Goal: Register for event/course: Register for event/course

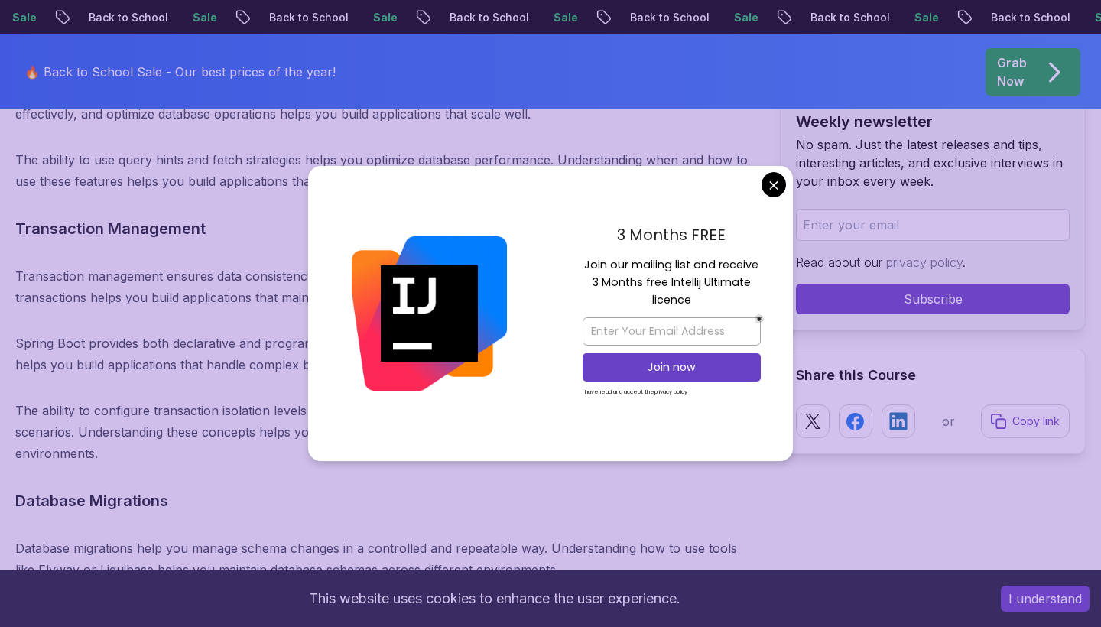
scroll to position [12337, 0]
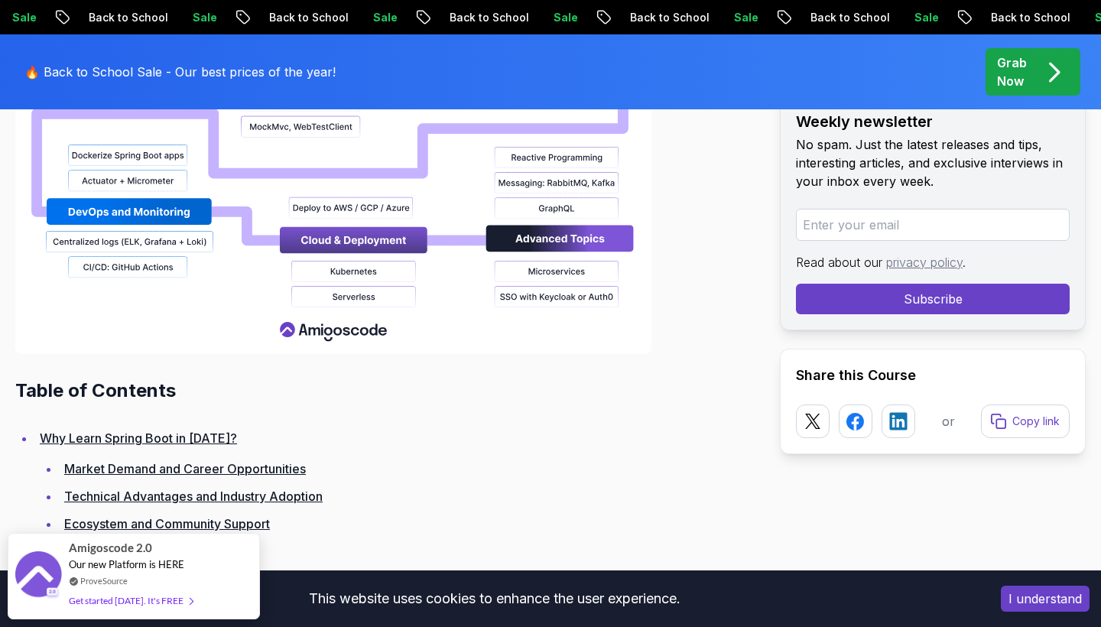
scroll to position [1804, 0]
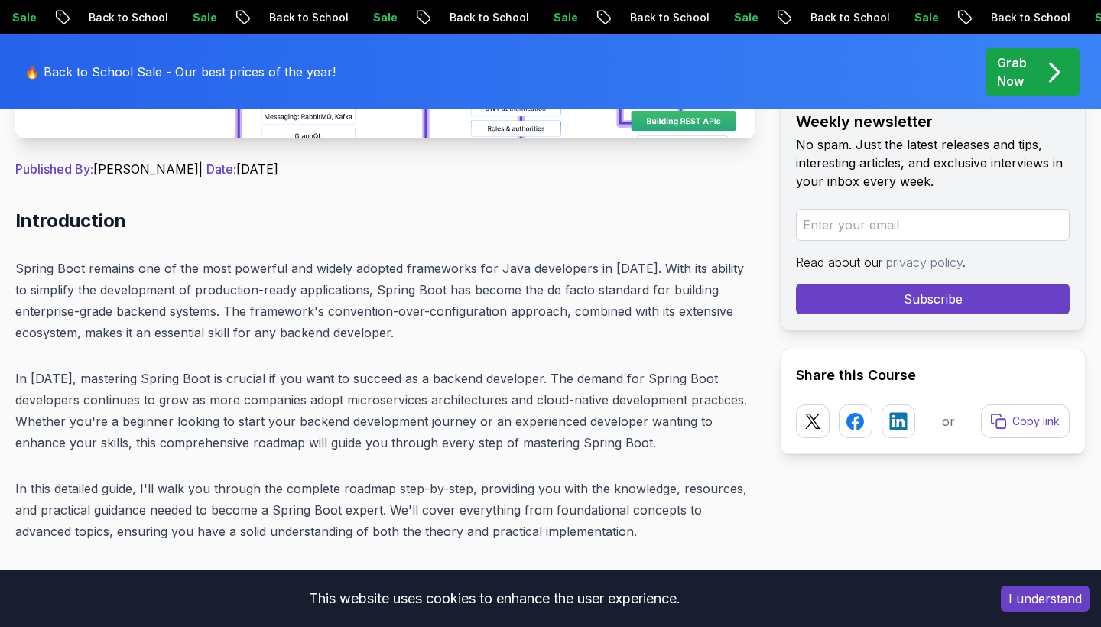
scroll to position [592, 1]
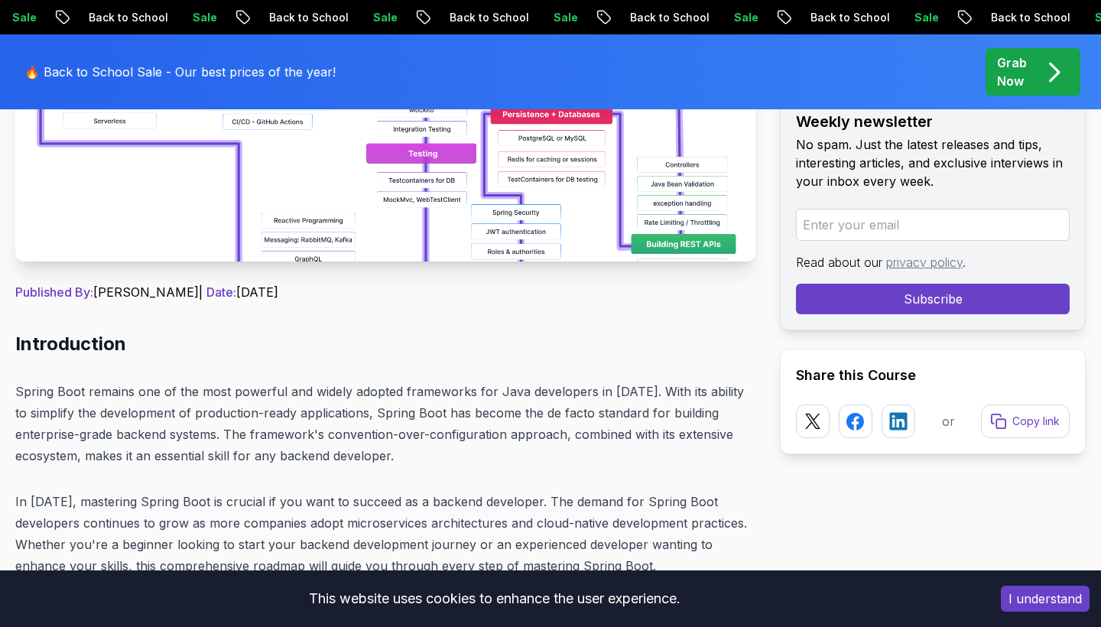
click at [465, 238] on img at bounding box center [385, 89] width 740 height 344
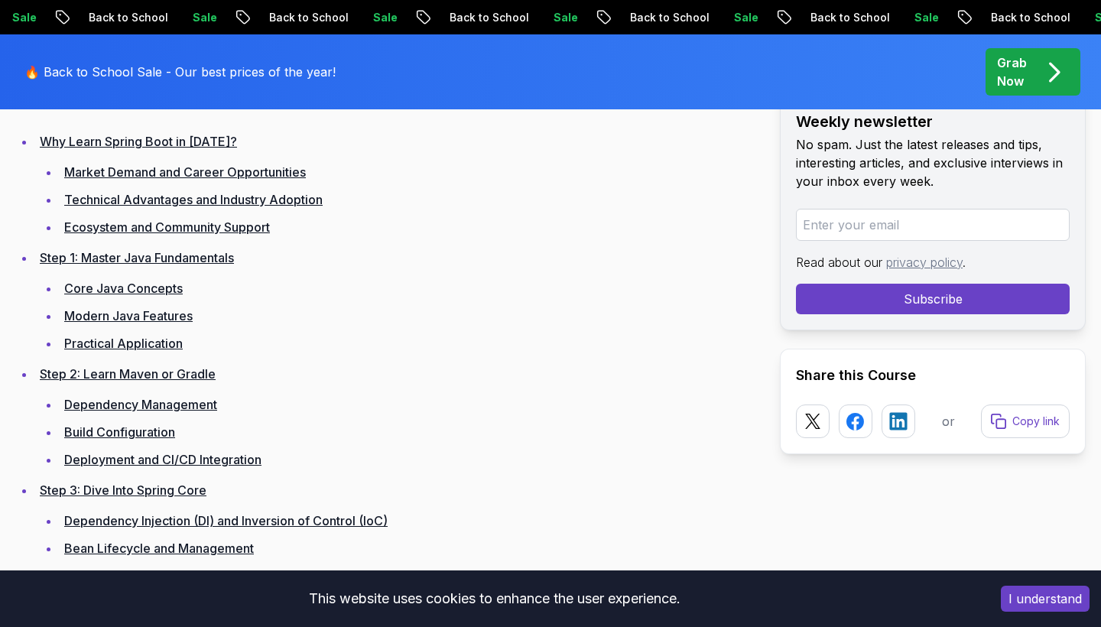
scroll to position [2166, 0]
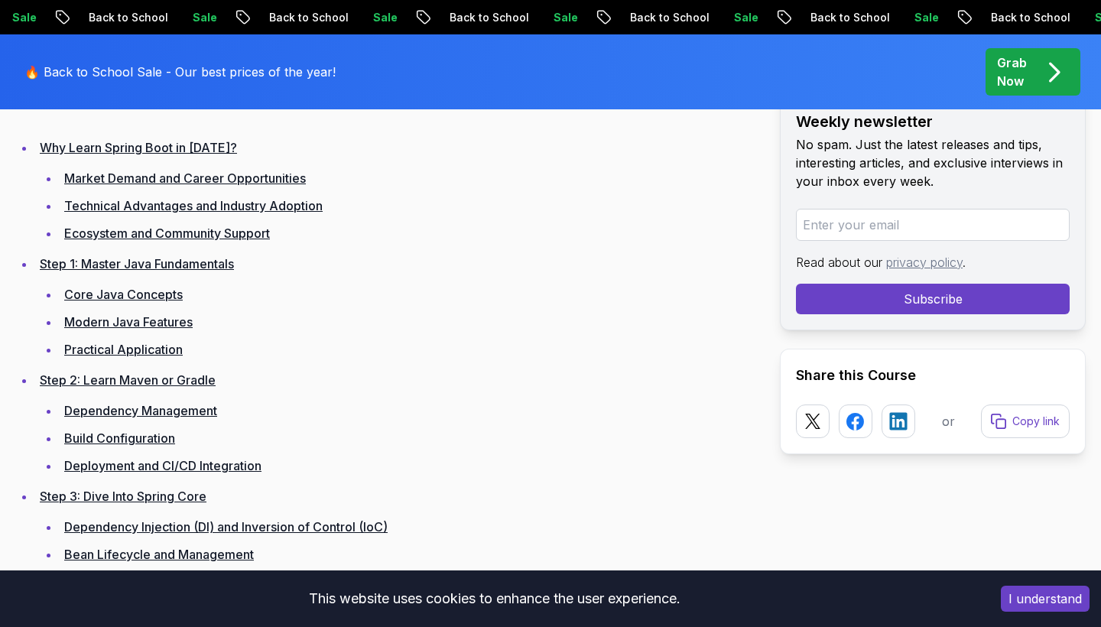
click at [118, 266] on link "Step 1: Master Java Fundamentals" at bounding box center [137, 263] width 194 height 15
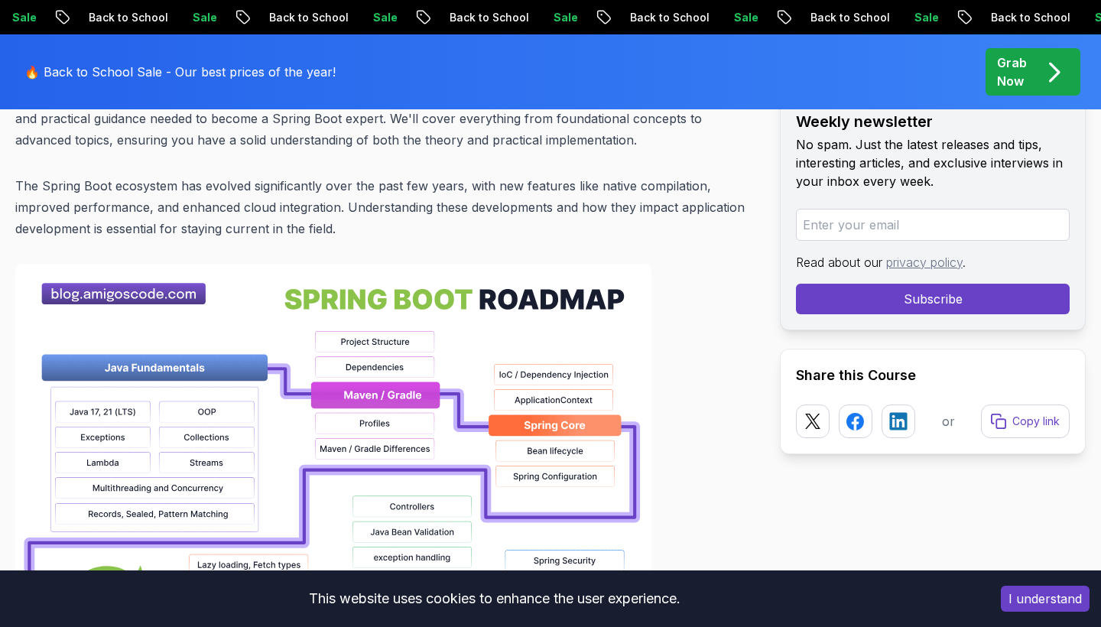
scroll to position [990, 0]
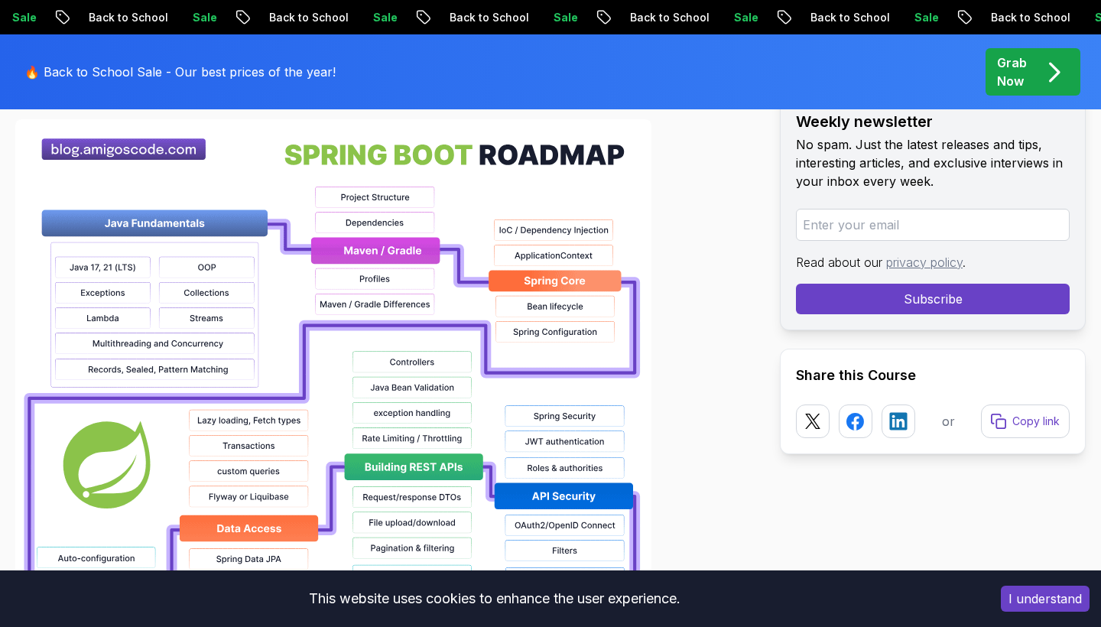
scroll to position [1131, 0]
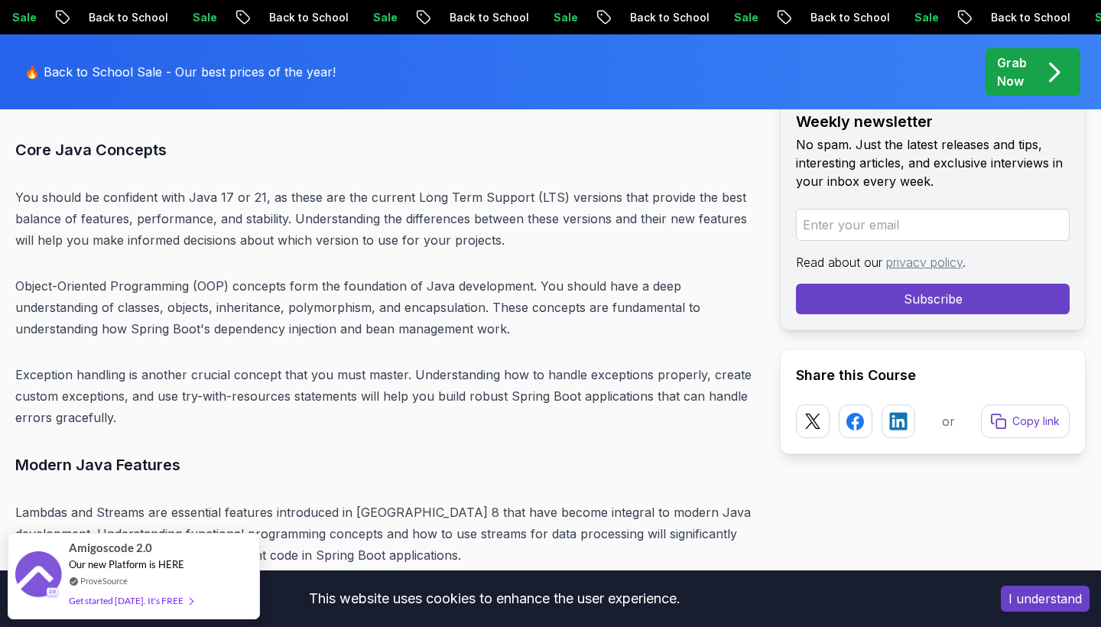
scroll to position [5263, 0]
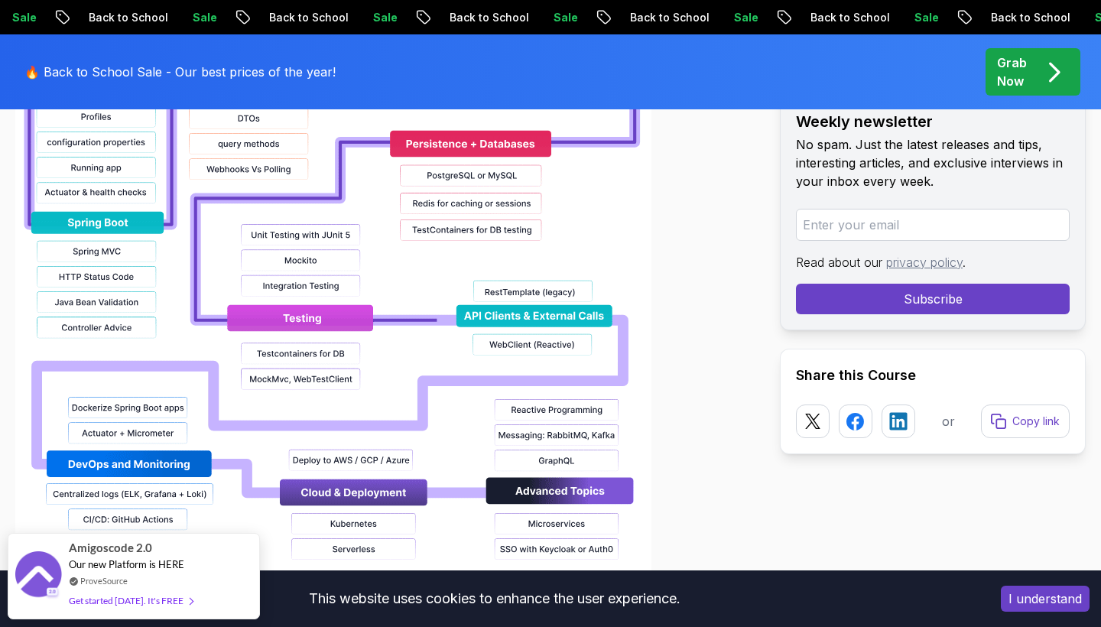
click at [509, 226] on img at bounding box center [333, 117] width 636 height 978
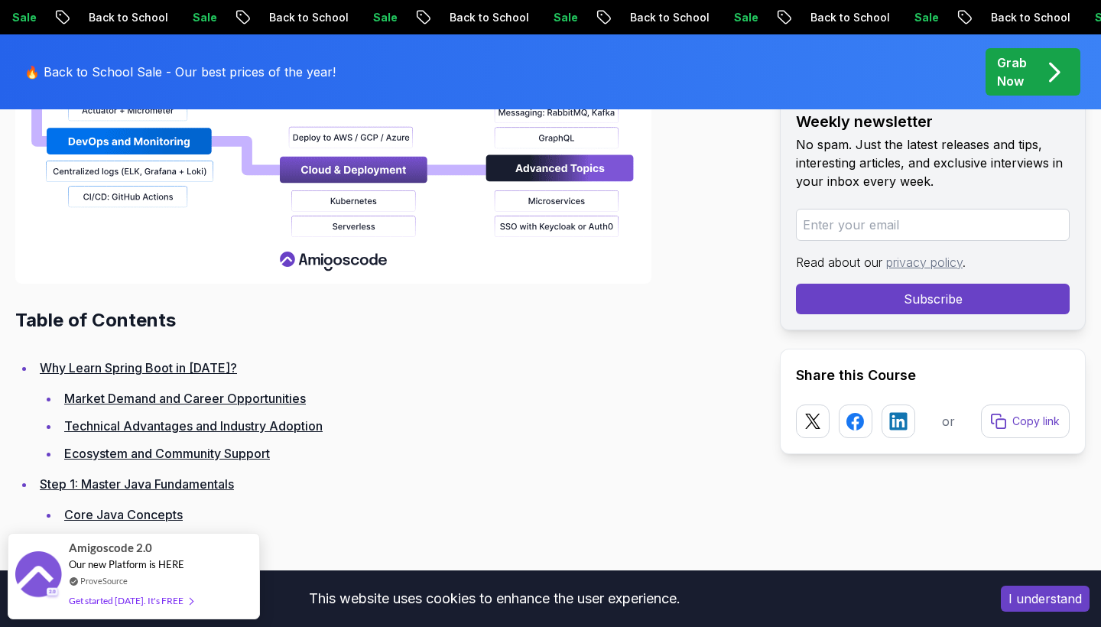
scroll to position [2020, 0]
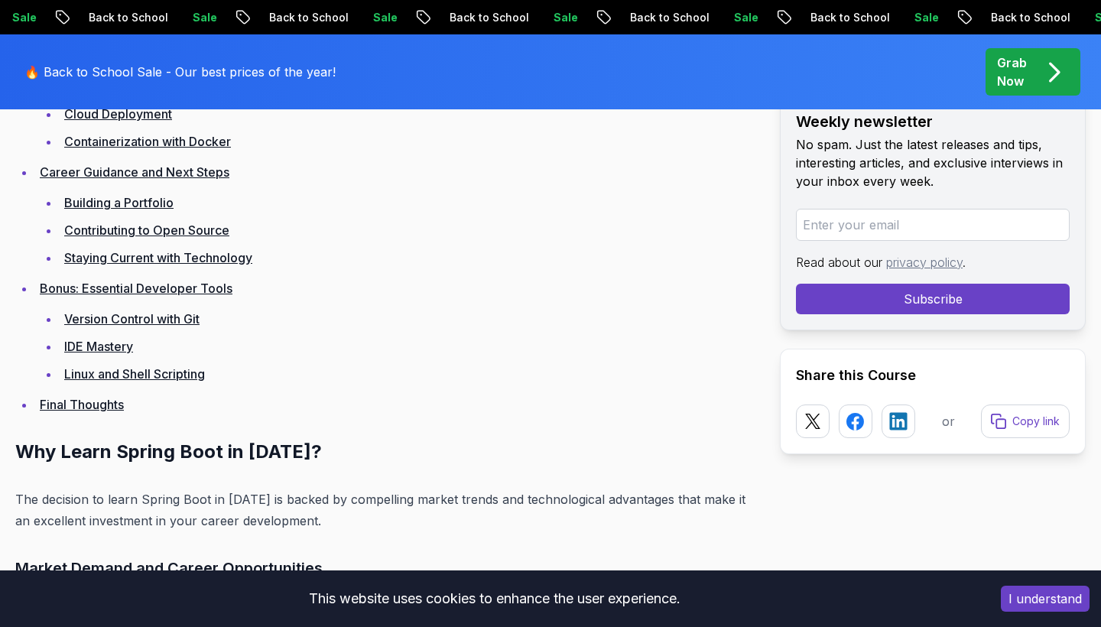
scroll to position [3723, 0]
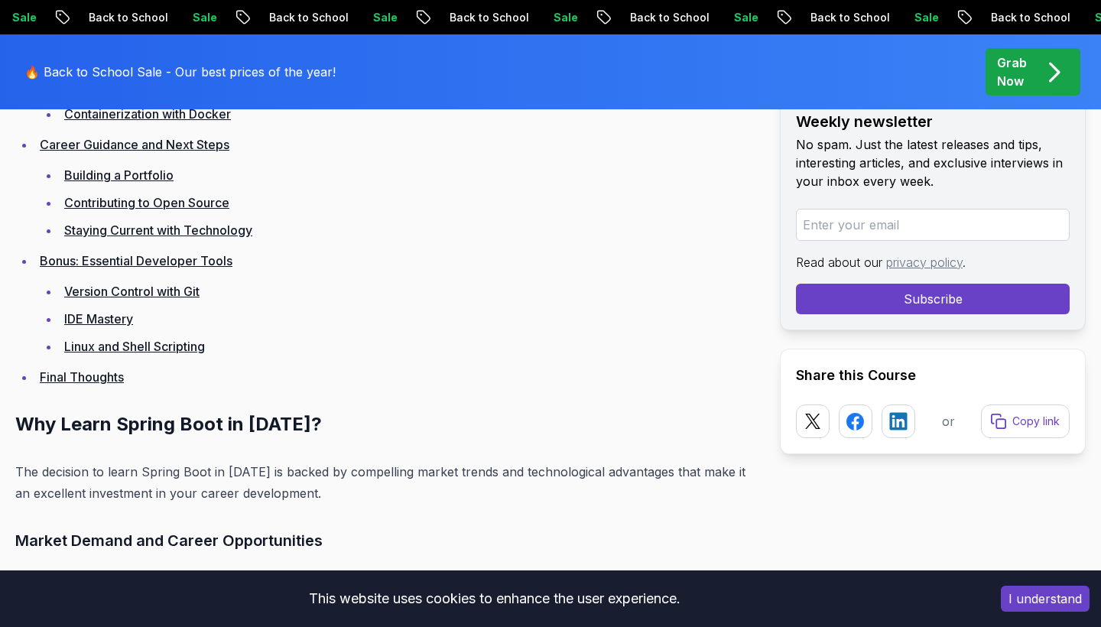
click at [109, 373] on link "Final Thoughts" at bounding box center [82, 376] width 84 height 15
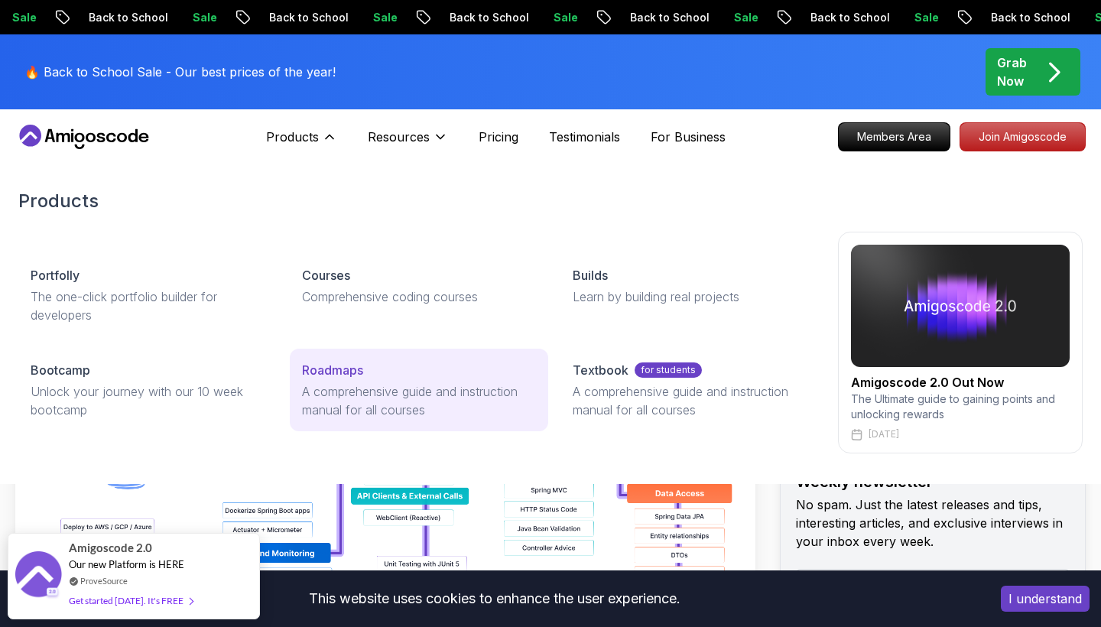
click at [357, 400] on p "A comprehensive guide and instruction manual for all courses" at bounding box center [419, 400] width 235 height 37
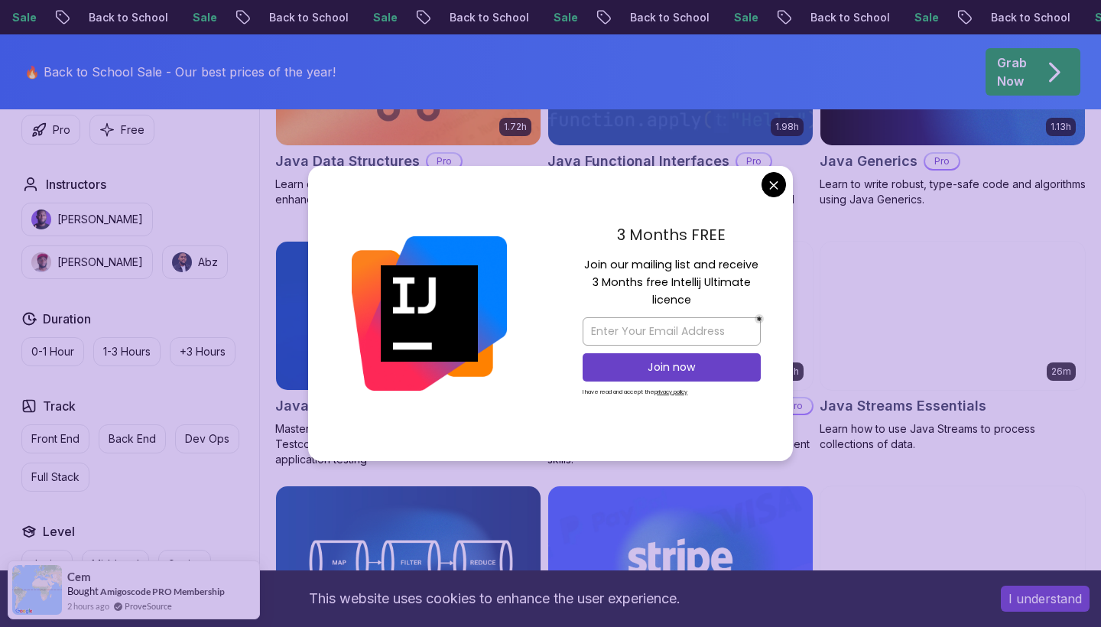
scroll to position [2409, 0]
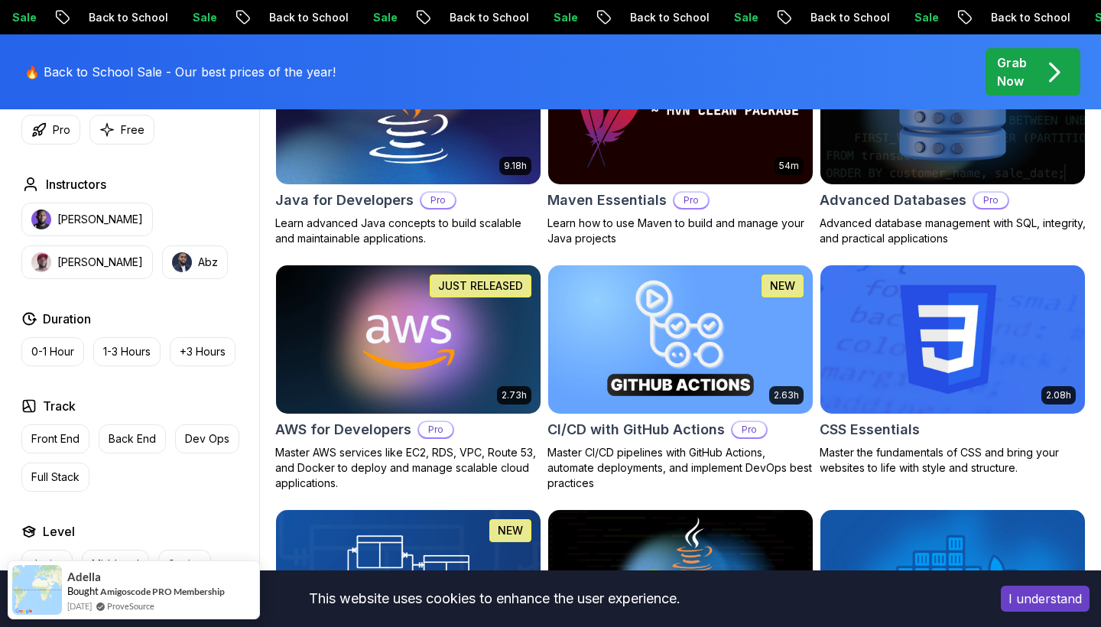
scroll to position [1030, 0]
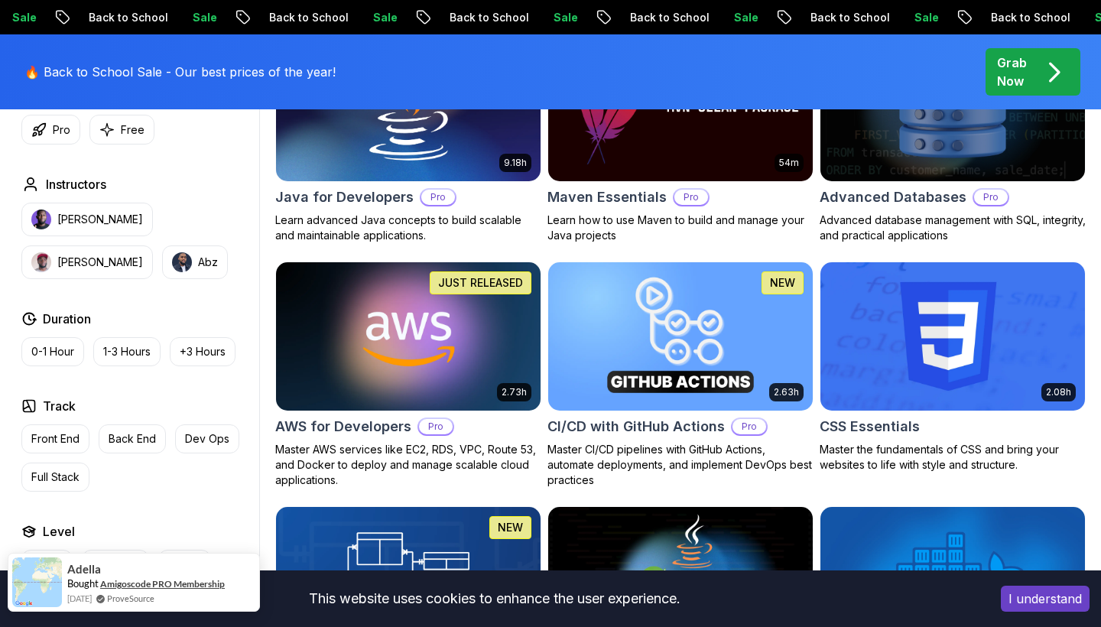
drag, startPoint x: 216, startPoint y: 579, endPoint x: 158, endPoint y: 579, distance: 58.1
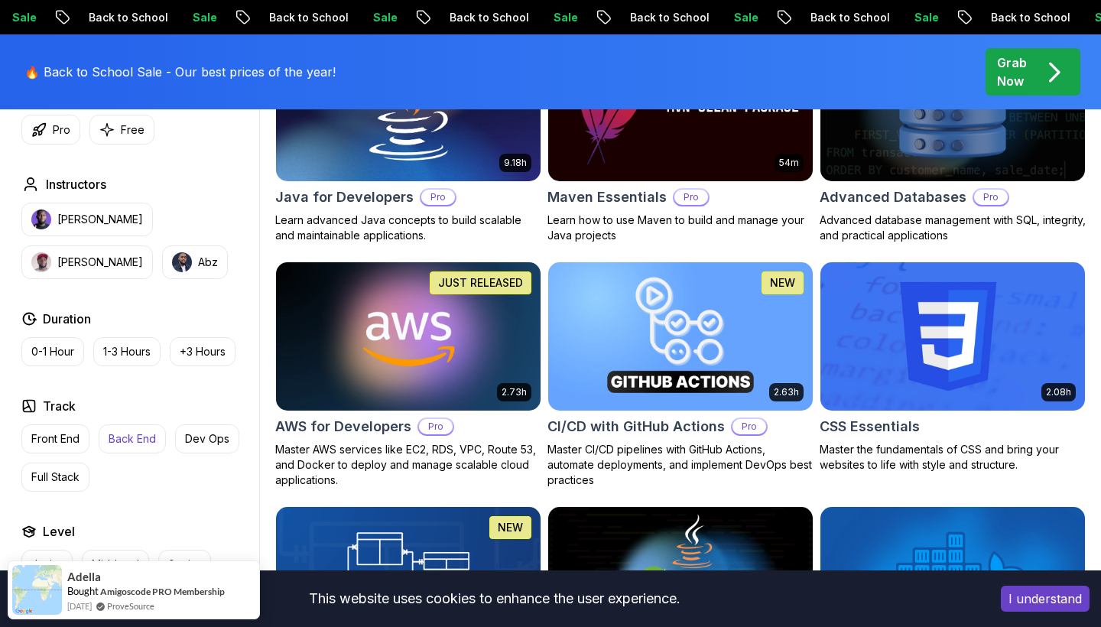
click at [138, 441] on p "Back End" at bounding box center [132, 438] width 47 height 15
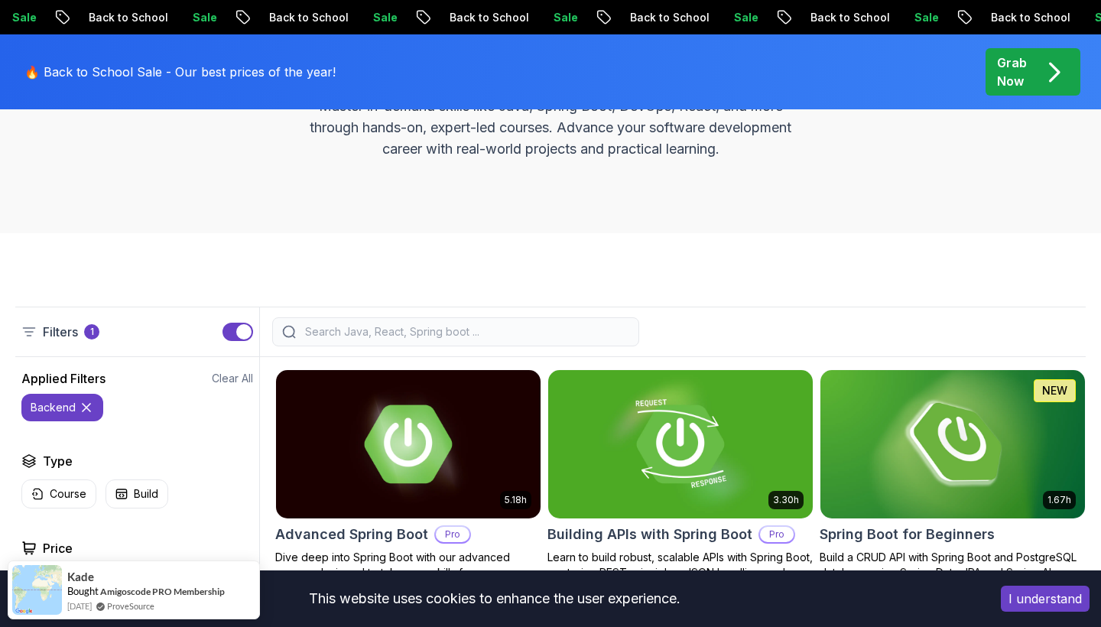
scroll to position [413, 0]
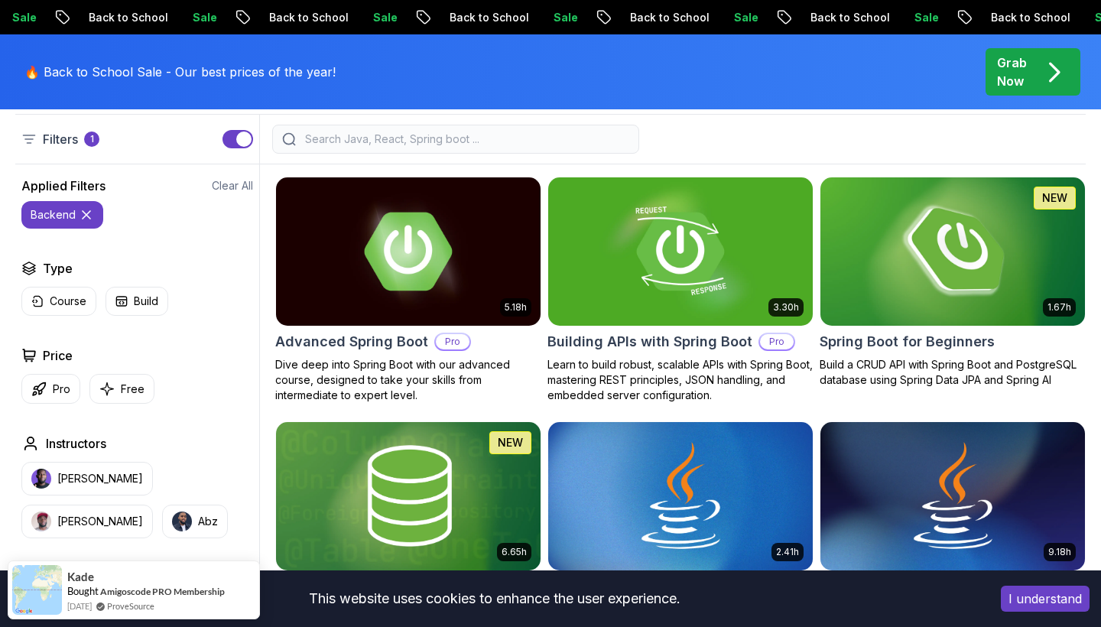
click at [960, 292] on img at bounding box center [951, 251] width 277 height 155
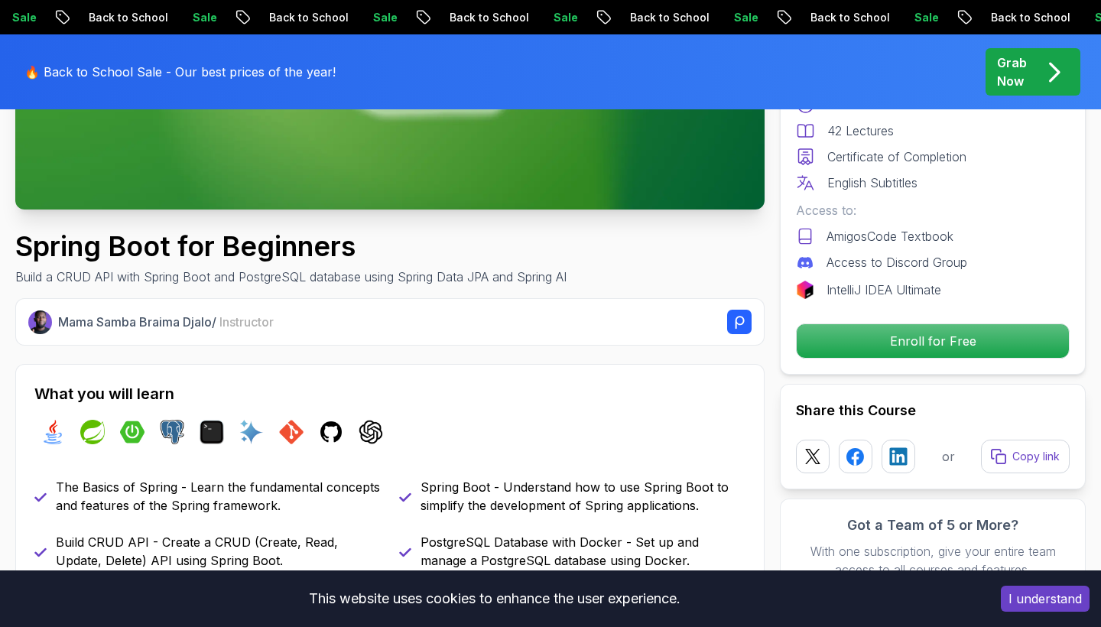
scroll to position [54, 0]
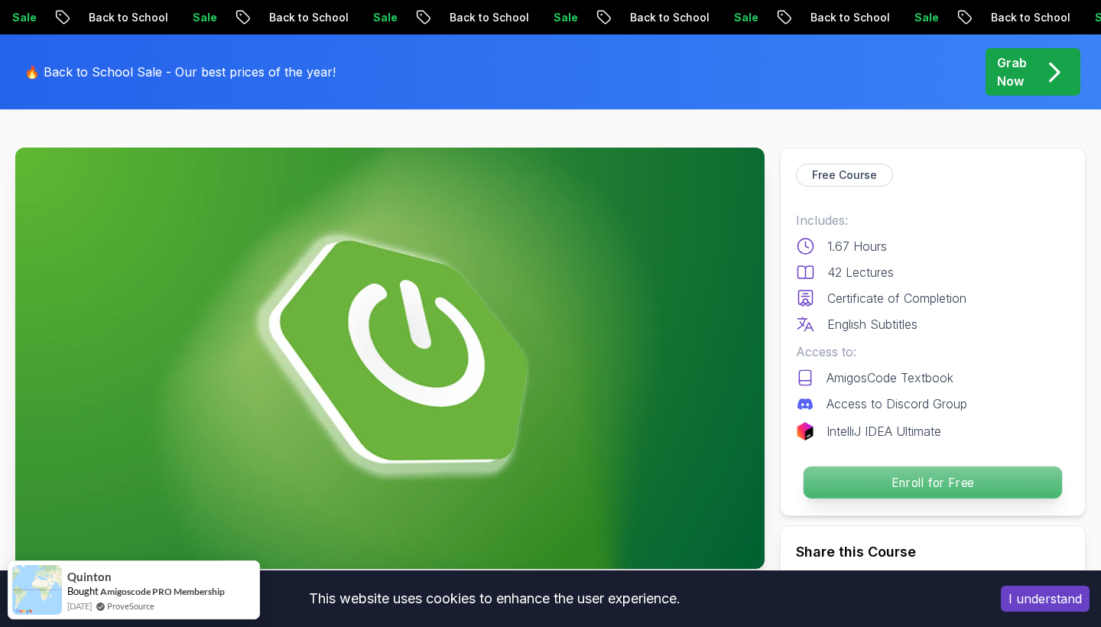
click at [900, 484] on p "Enroll for Free" at bounding box center [932, 482] width 258 height 32
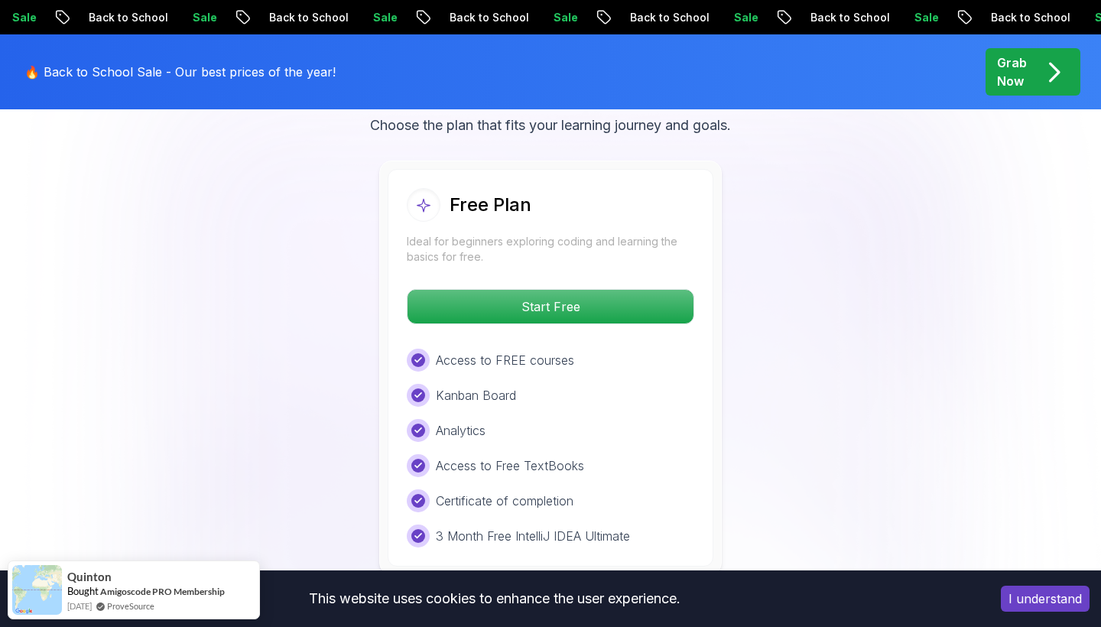
scroll to position [3193, 0]
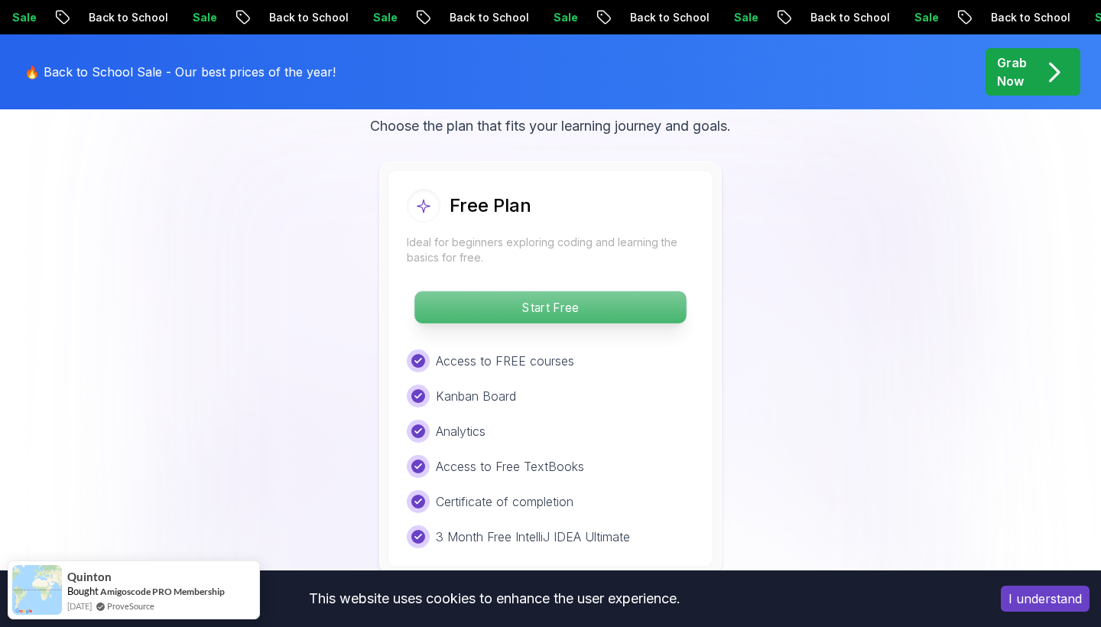
click at [615, 291] on p "Start Free" at bounding box center [549, 307] width 271 height 32
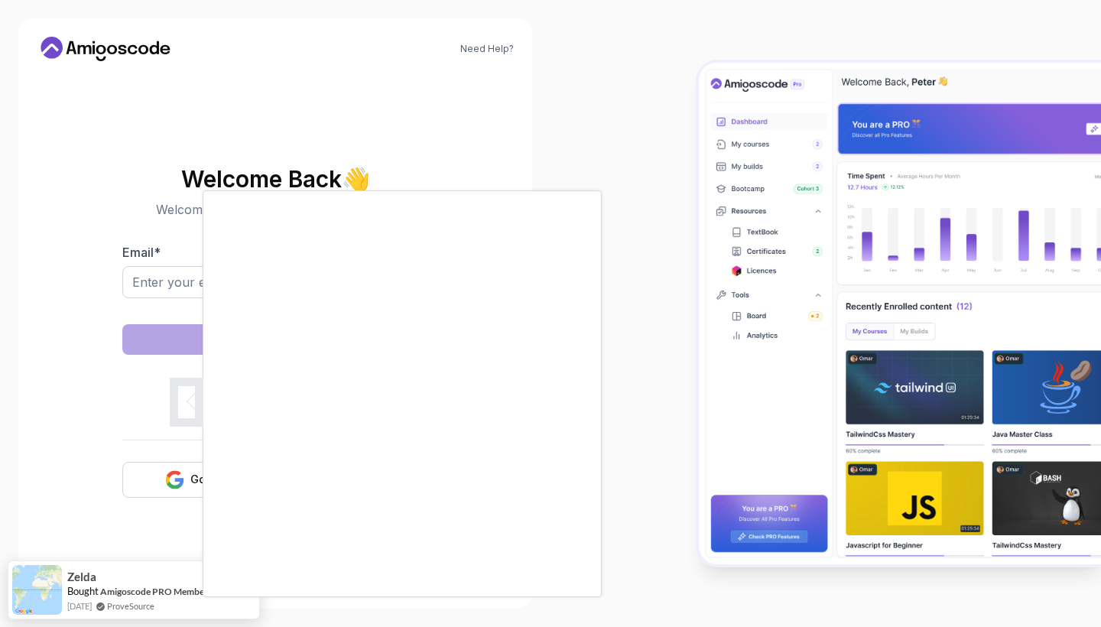
click at [179, 517] on div at bounding box center [550, 313] width 1101 height 627
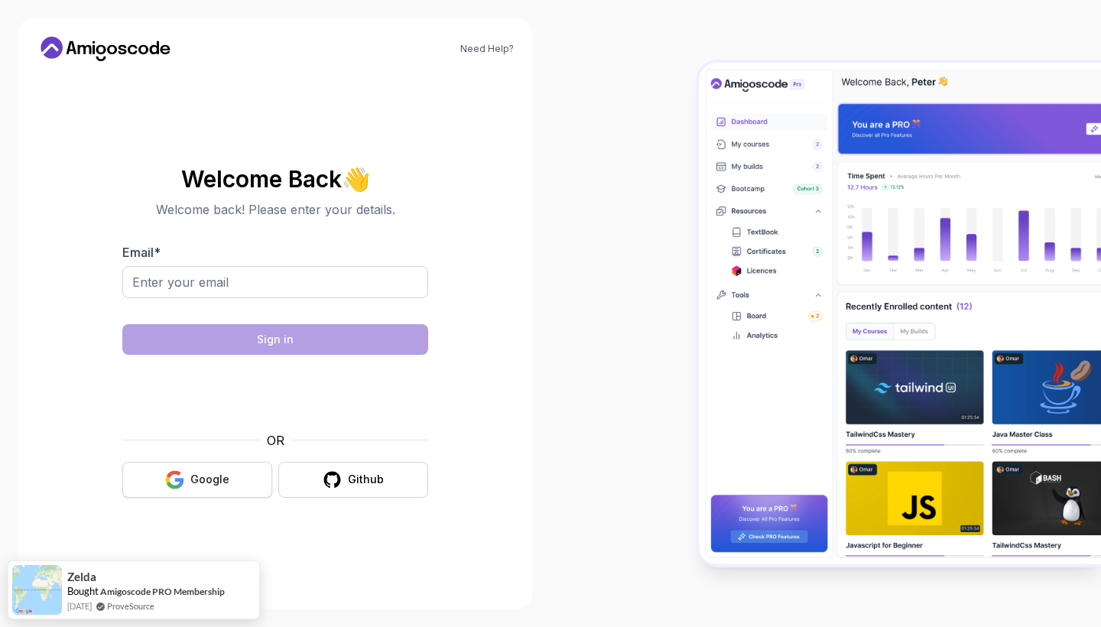
click at [195, 472] on div "Google" at bounding box center [209, 479] width 39 height 15
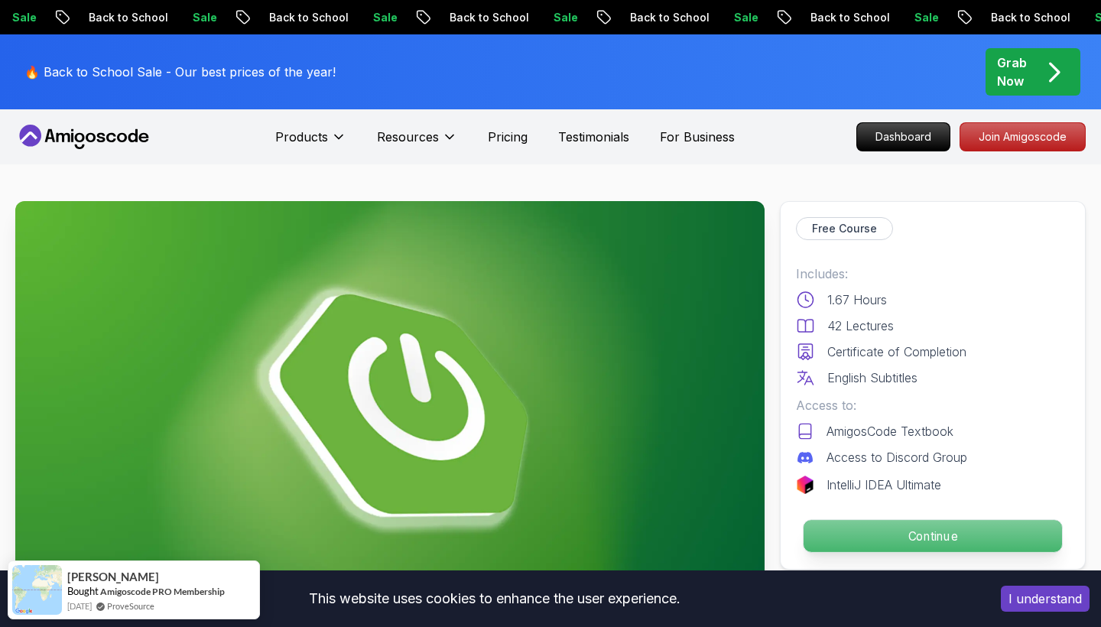
scroll to position [190, 0]
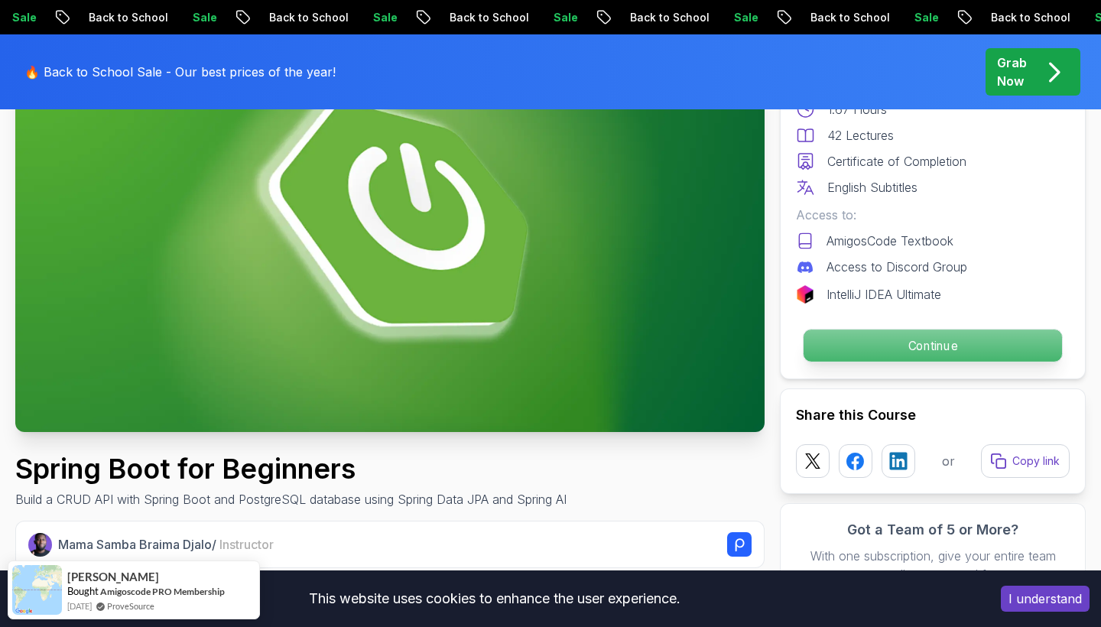
click at [1020, 352] on p "Continue" at bounding box center [932, 345] width 258 height 32
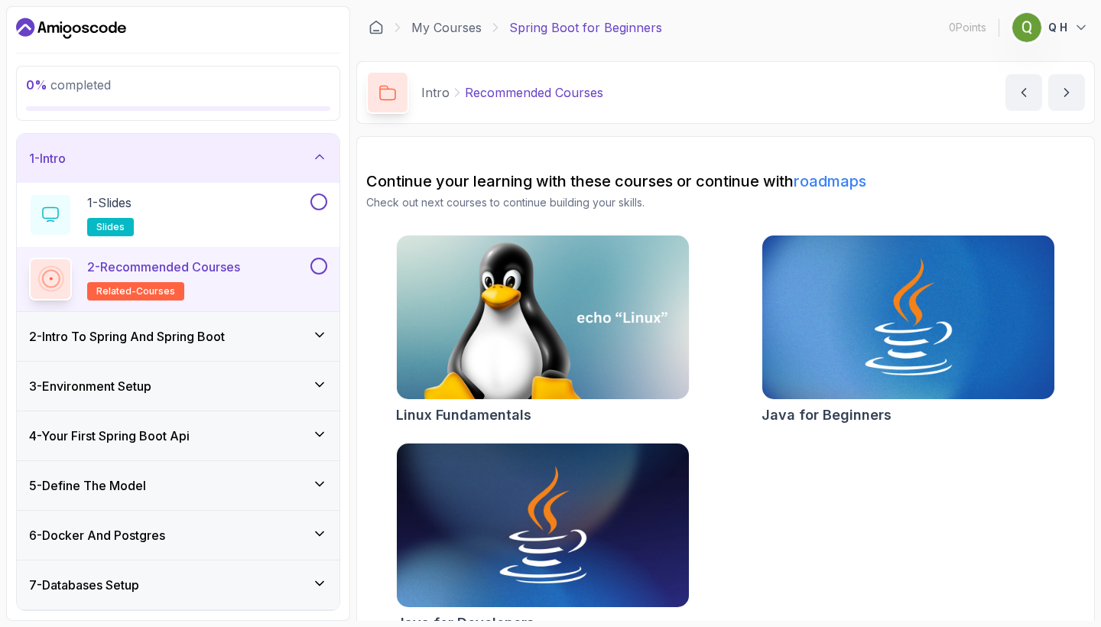
click at [318, 158] on icon at bounding box center [319, 156] width 15 height 15
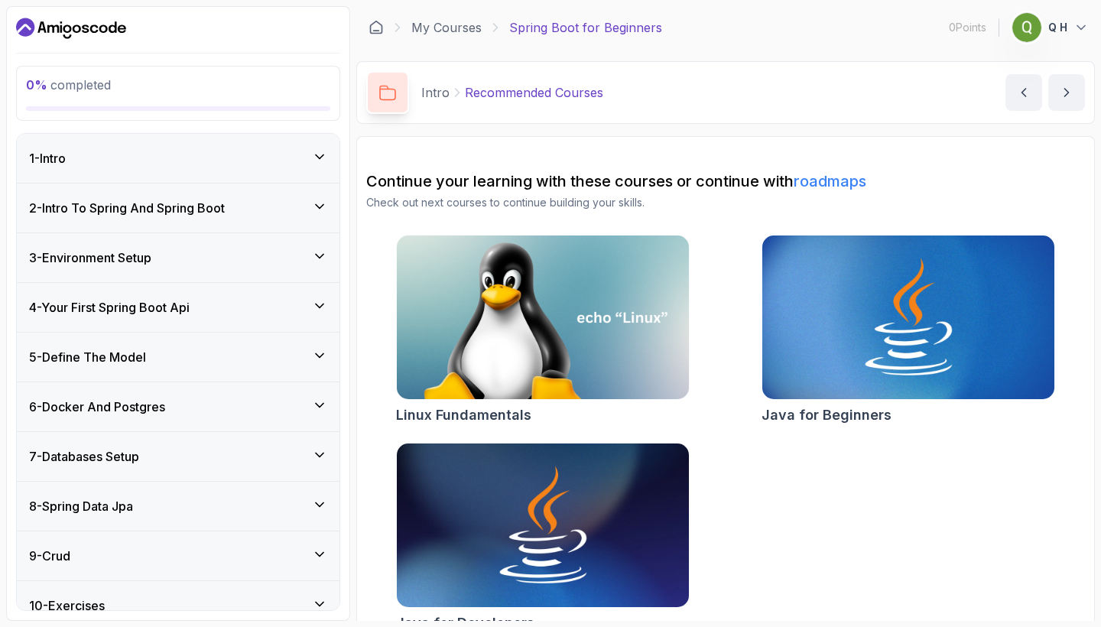
click at [297, 196] on div "2 - Intro To Spring And Spring Boot" at bounding box center [178, 207] width 323 height 49
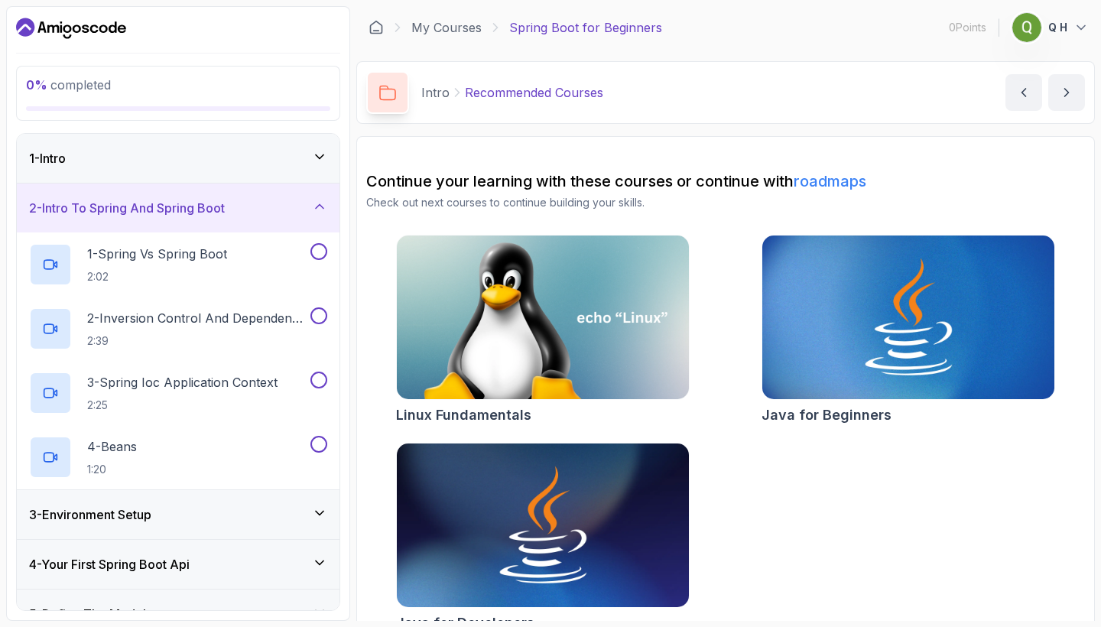
click at [296, 196] on div "2 - Intro To Spring And Spring Boot" at bounding box center [178, 207] width 323 height 49
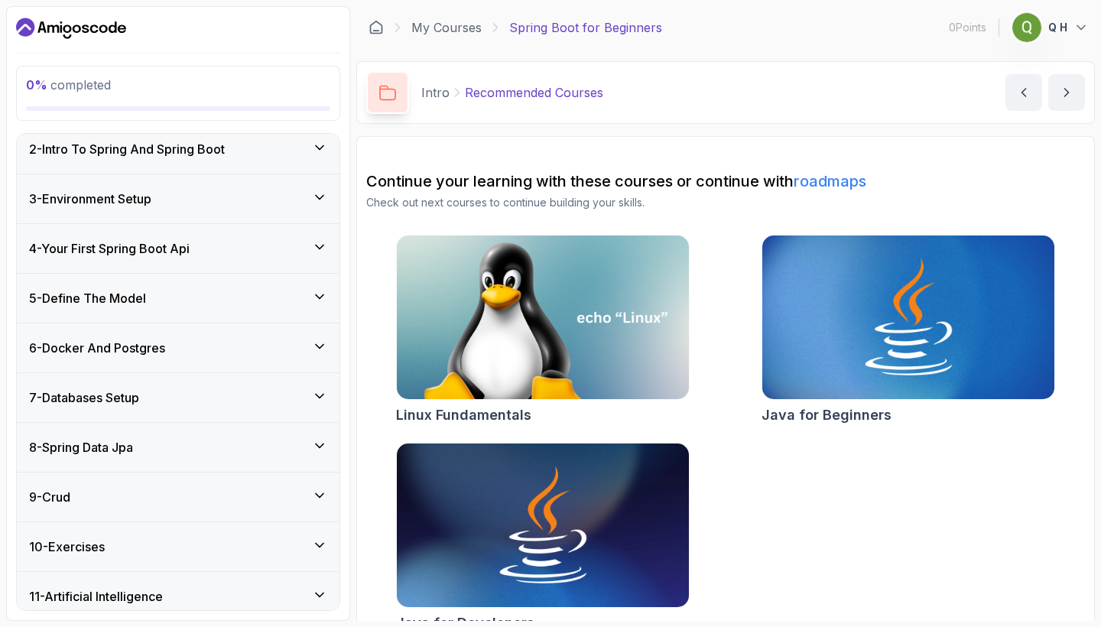
scroll to position [75, 0]
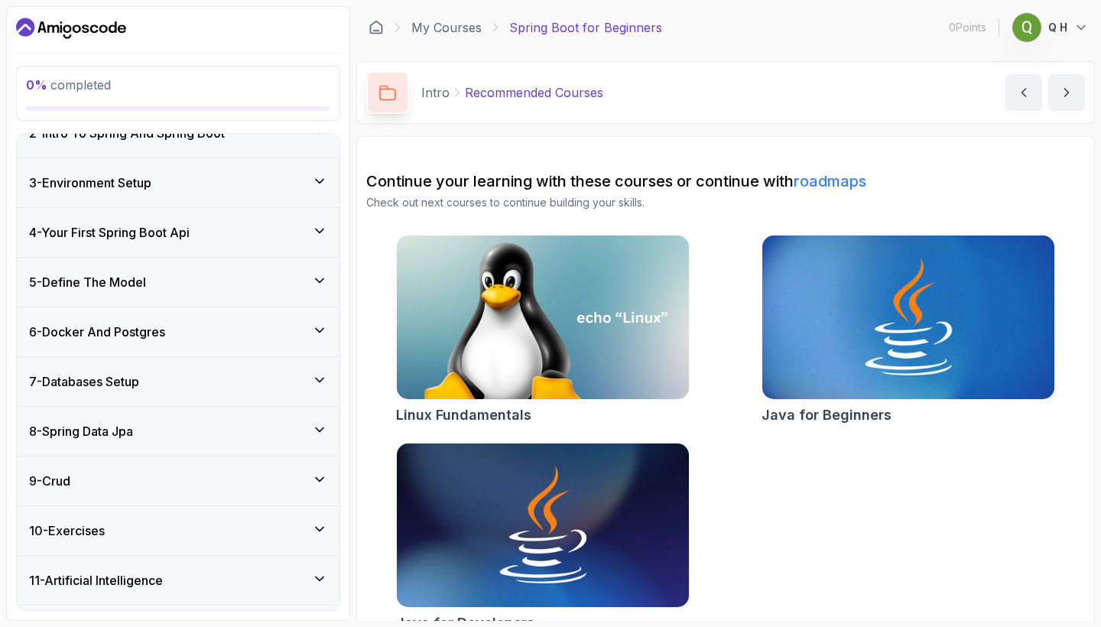
click at [242, 335] on div "6 - Docker And Postgres" at bounding box center [178, 332] width 298 height 18
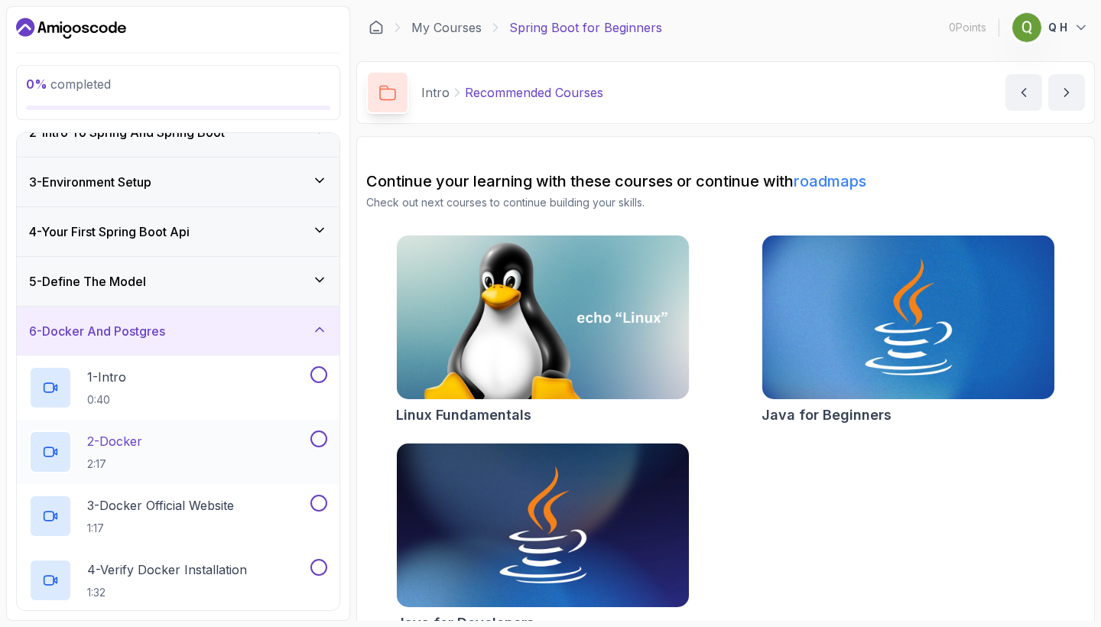
click at [252, 449] on div "2 - Docker 2:17" at bounding box center [168, 451] width 278 height 43
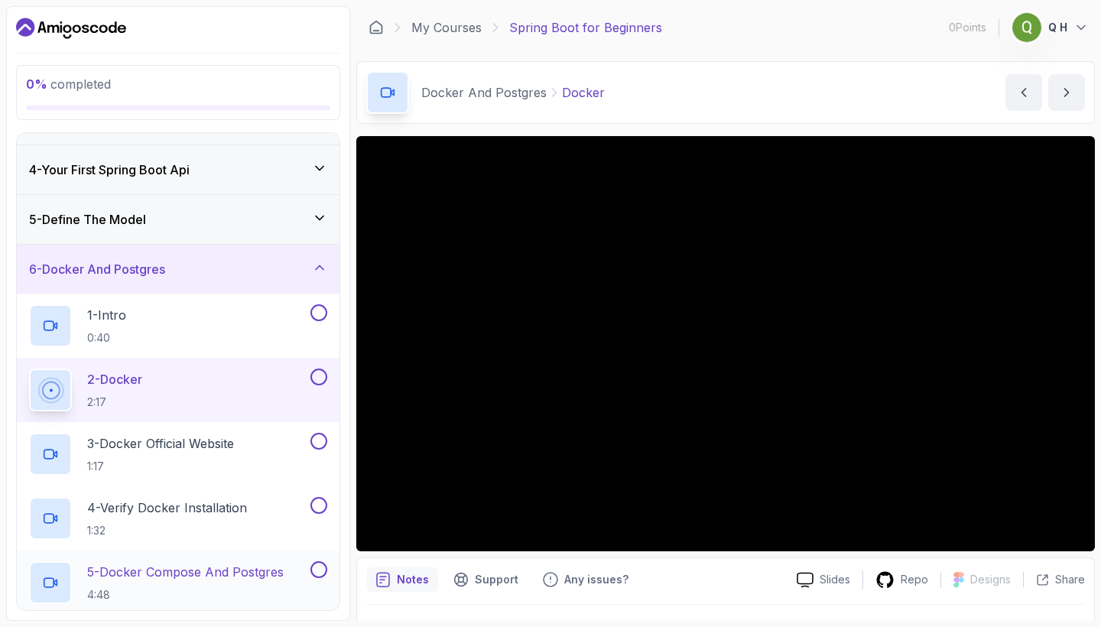
scroll to position [135, 0]
click at [313, 277] on icon at bounding box center [319, 268] width 15 height 15
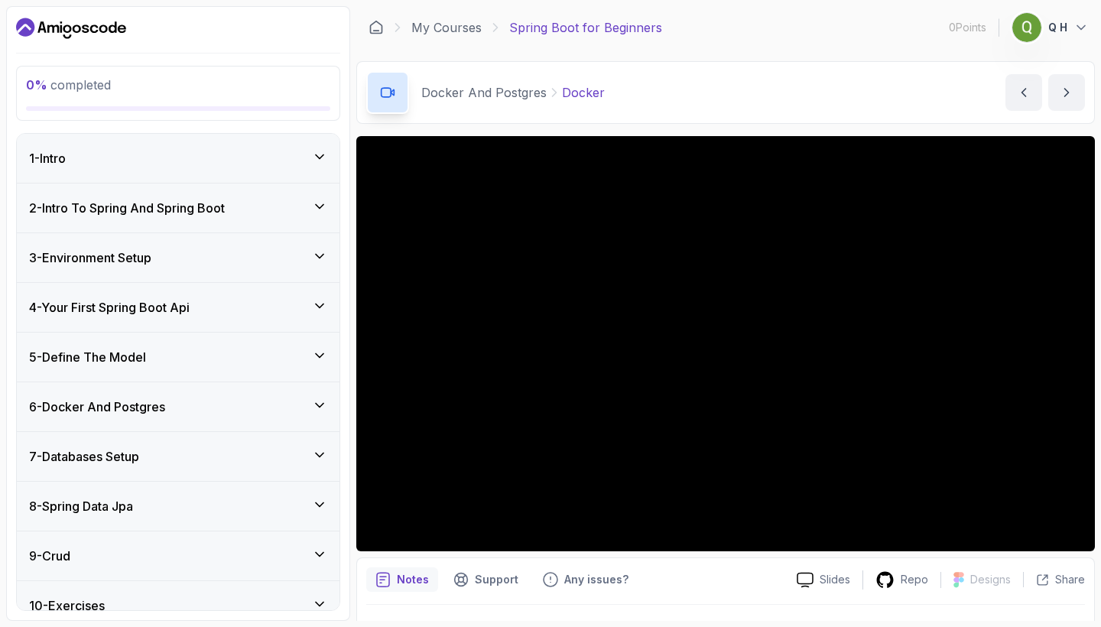
scroll to position [0, 0]
click at [251, 405] on div "6 - Docker And Postgres" at bounding box center [178, 406] width 298 height 18
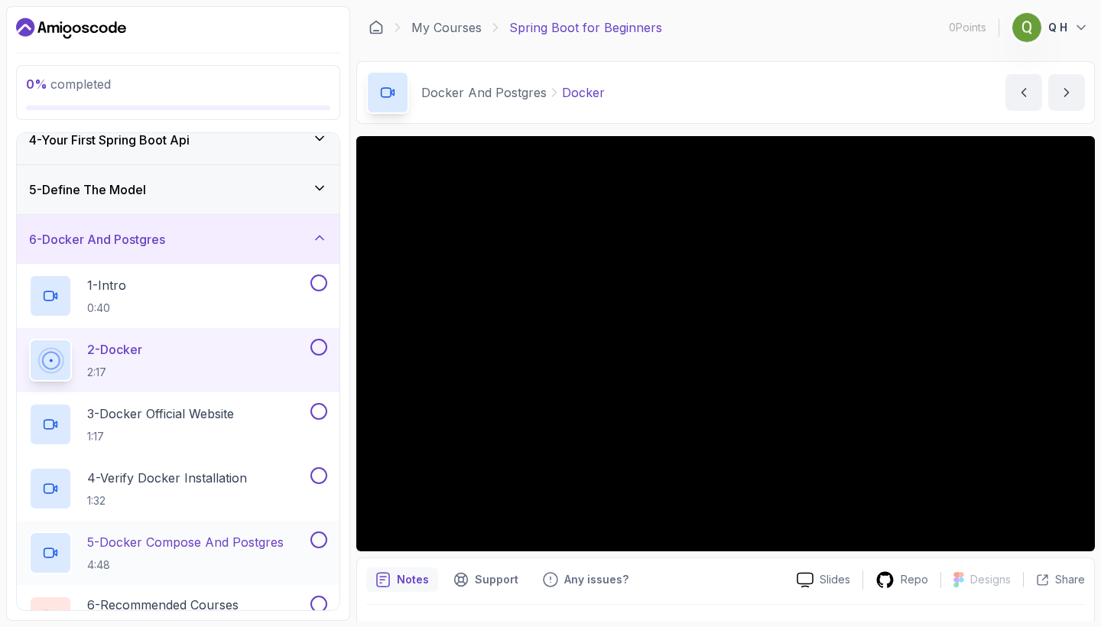
scroll to position [163, 0]
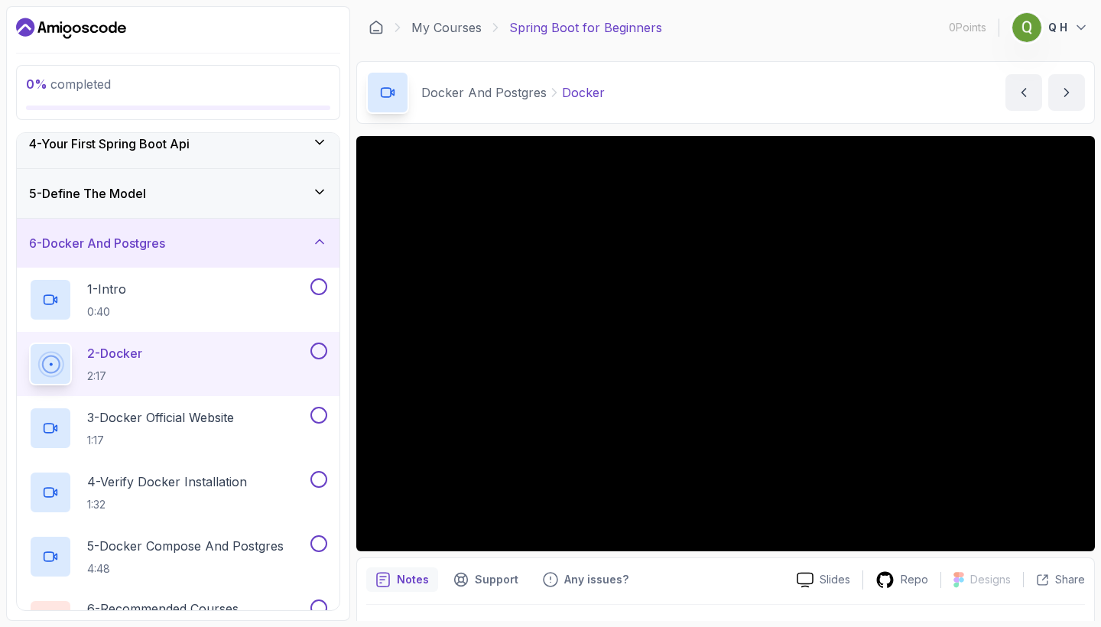
click at [305, 243] on div "6 - Docker And Postgres" at bounding box center [178, 243] width 298 height 18
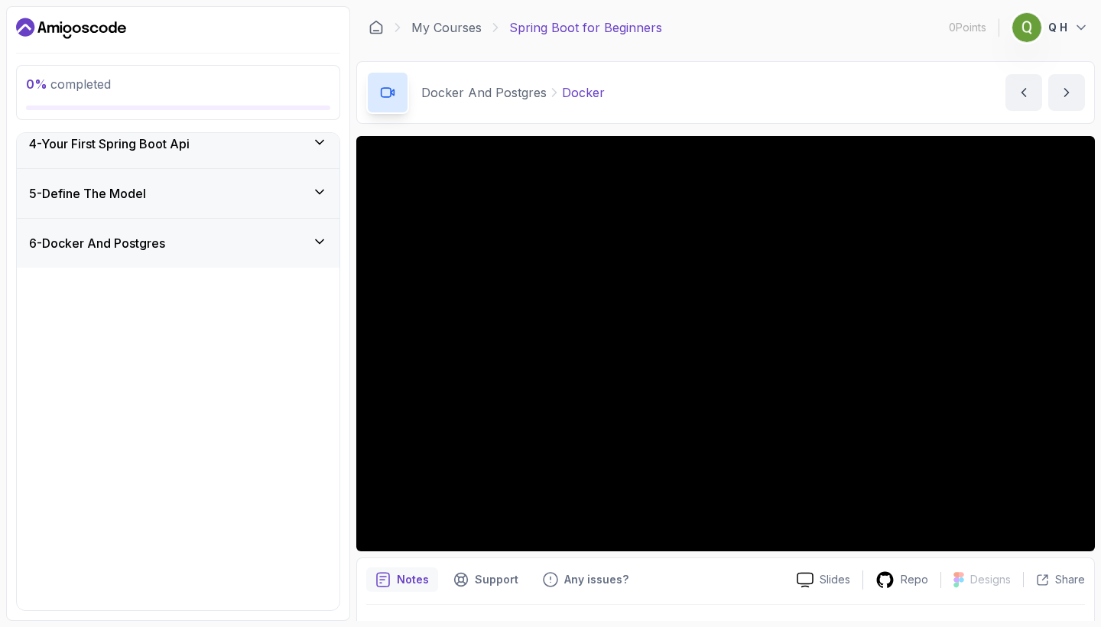
scroll to position [119, 0]
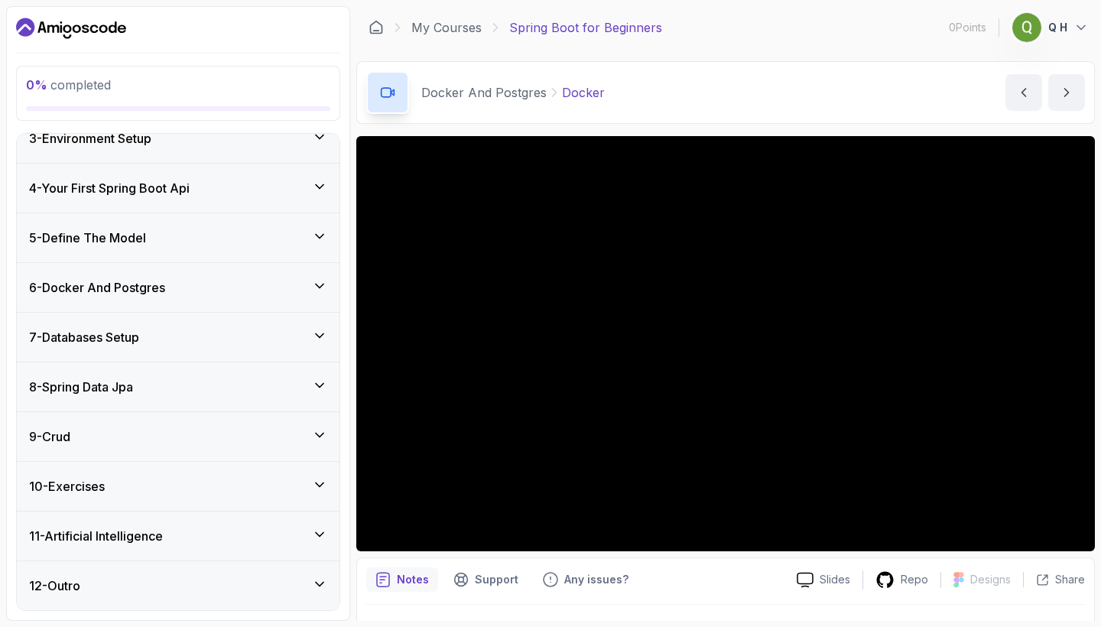
click at [237, 392] on div "8 - Spring Data Jpa" at bounding box center [178, 387] width 298 height 18
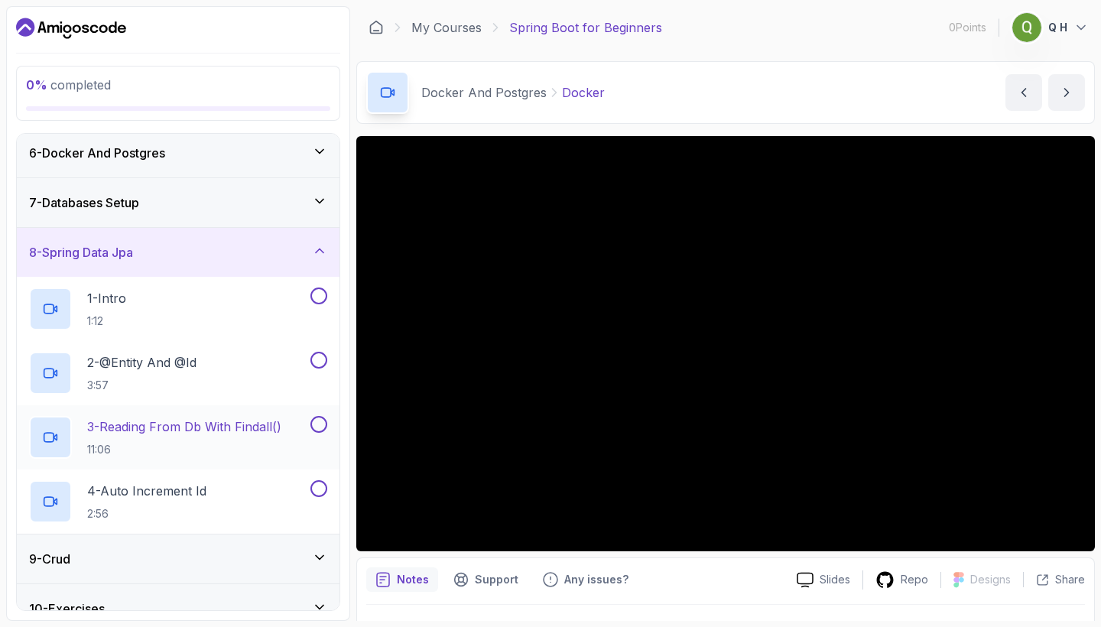
scroll to position [256, 0]
click at [315, 242] on icon at bounding box center [319, 248] width 15 height 15
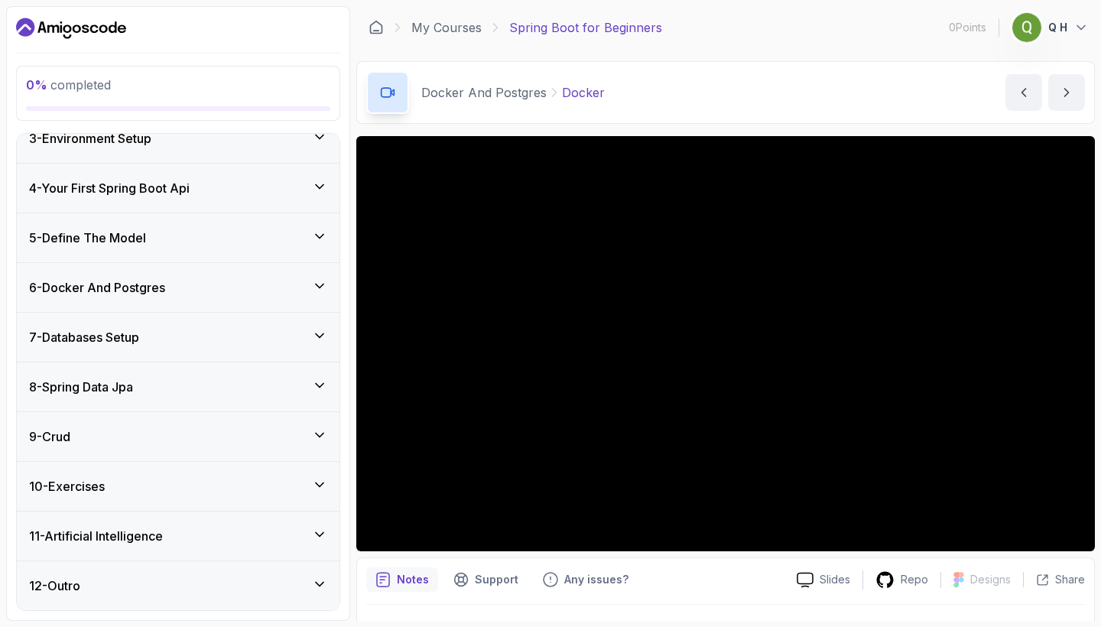
scroll to position [0, 0]
click at [229, 445] on div "9 - Crud" at bounding box center [178, 436] width 298 height 18
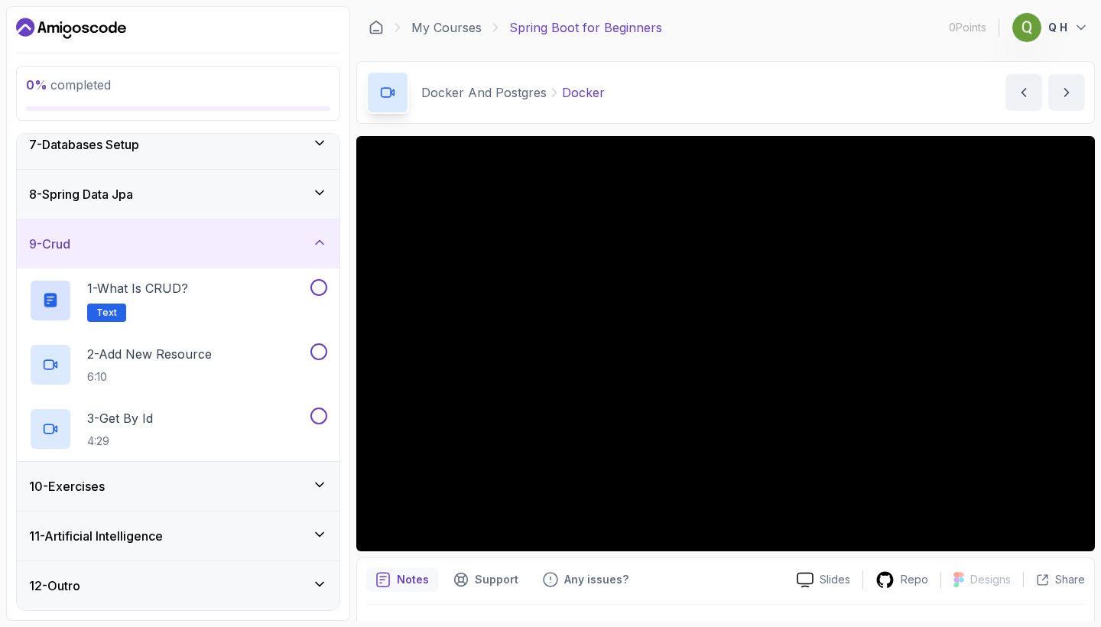
scroll to position [312, 0]
click at [275, 245] on div "9 - Crud" at bounding box center [178, 244] width 298 height 18
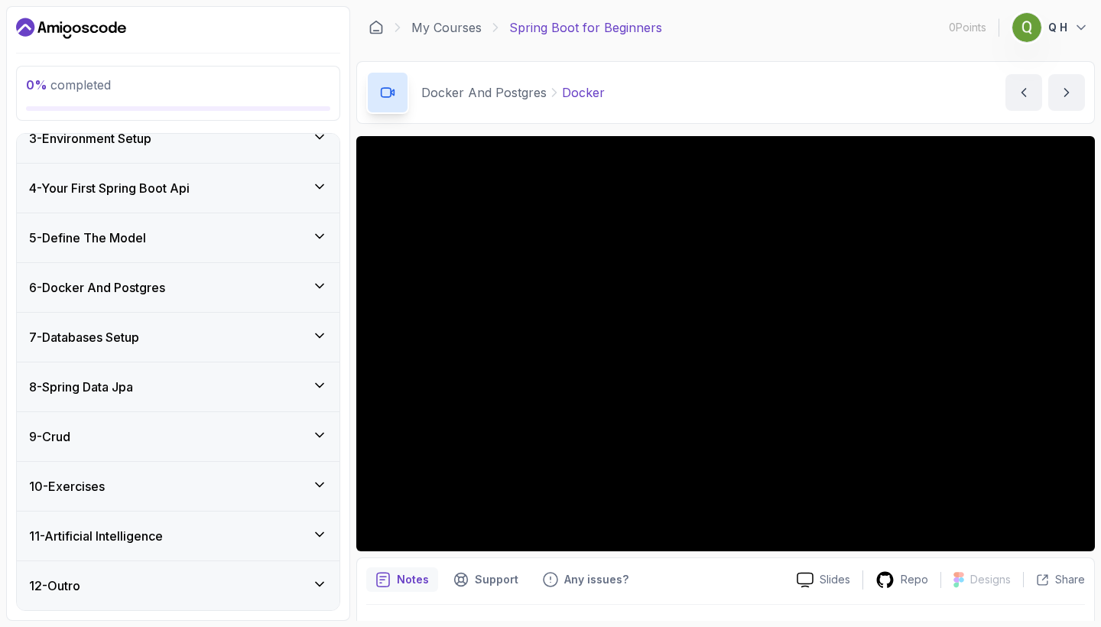
scroll to position [0, 0]
click at [273, 481] on div "10 - Exercises" at bounding box center [178, 486] width 298 height 18
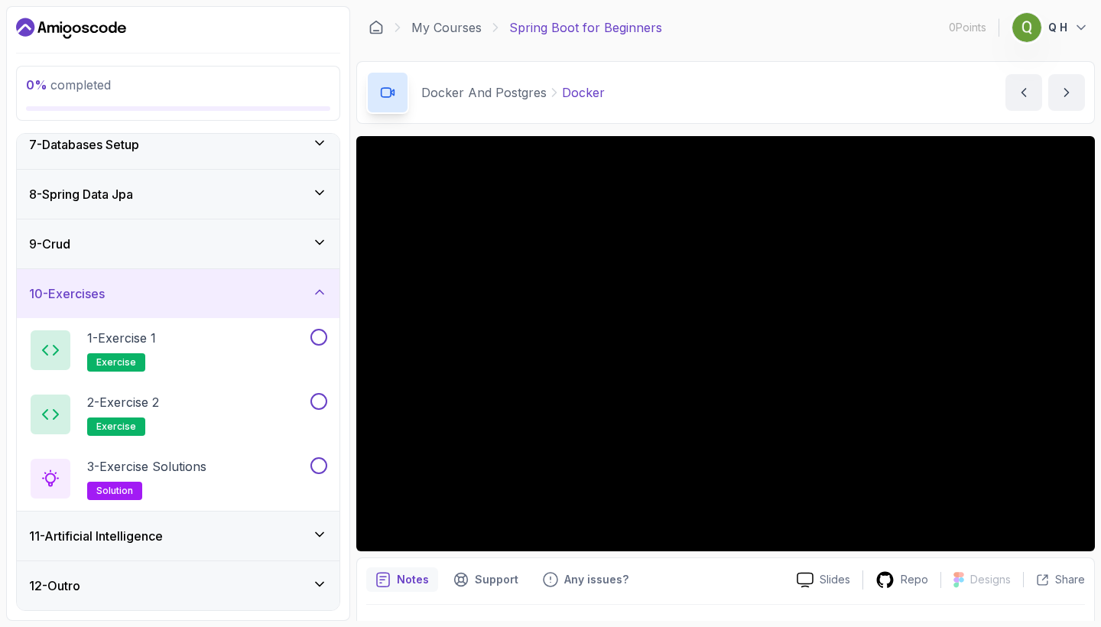
scroll to position [312, 0]
click at [310, 346] on button "1 - Exercise 1 exercise" at bounding box center [178, 350] width 298 height 43
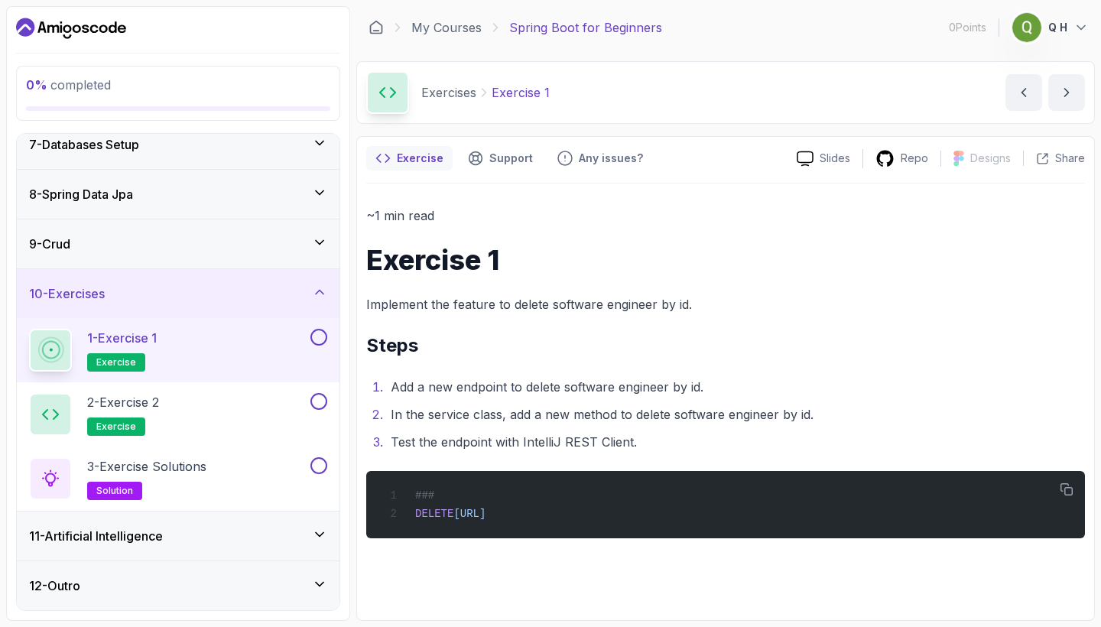
click at [246, 540] on div "11 - Artificial Intelligence" at bounding box center [178, 536] width 298 height 18
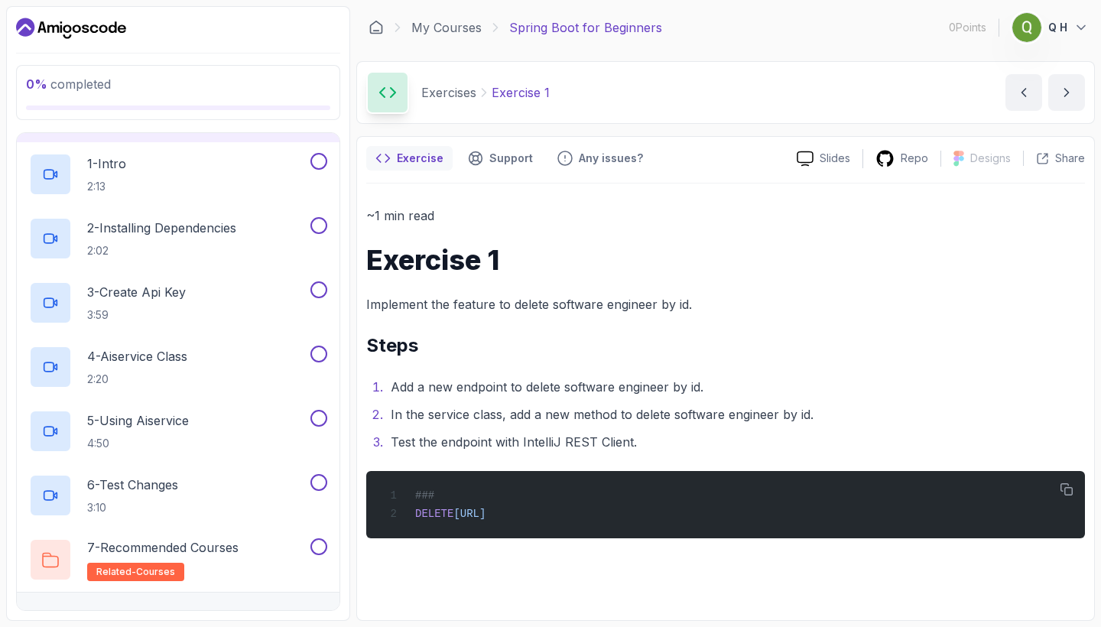
scroll to position [537, 0]
click at [241, 419] on div "5 - Using Aiservice 4:50" at bounding box center [168, 430] width 278 height 43
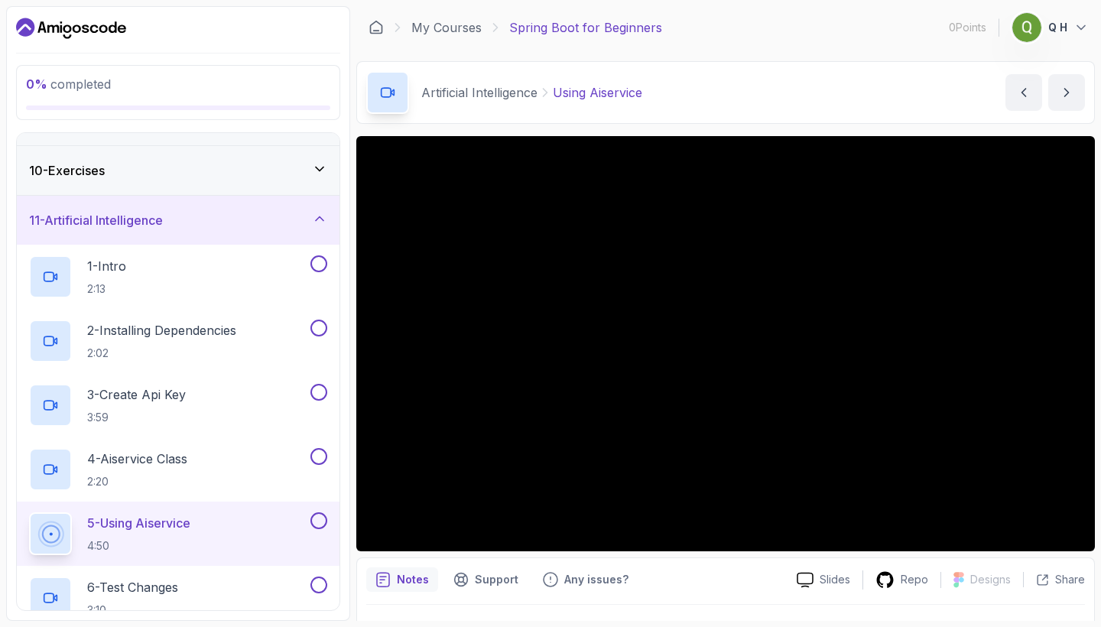
scroll to position [420, 0]
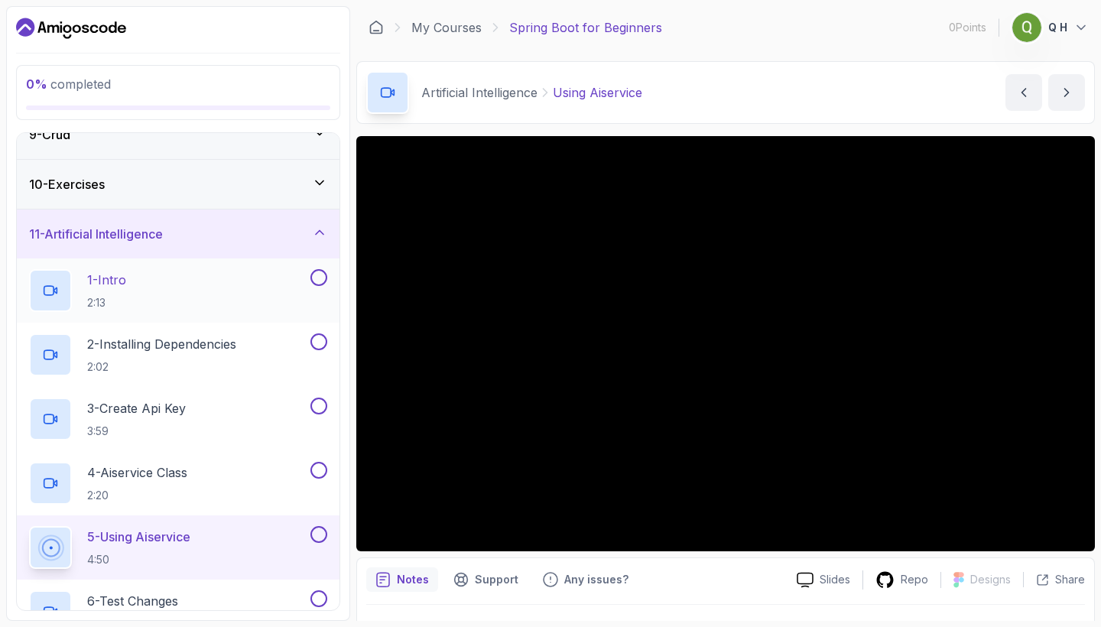
click at [193, 279] on div "1 - Intro 2:13" at bounding box center [168, 290] width 278 height 43
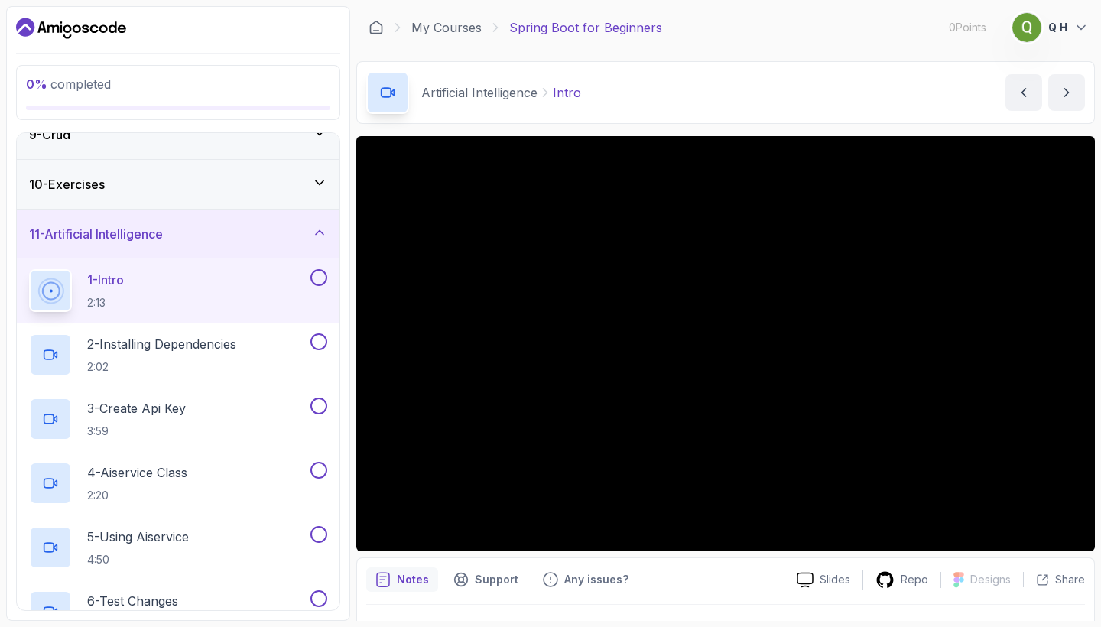
click at [228, 236] on div "11 - Artificial Intelligence" at bounding box center [178, 234] width 298 height 18
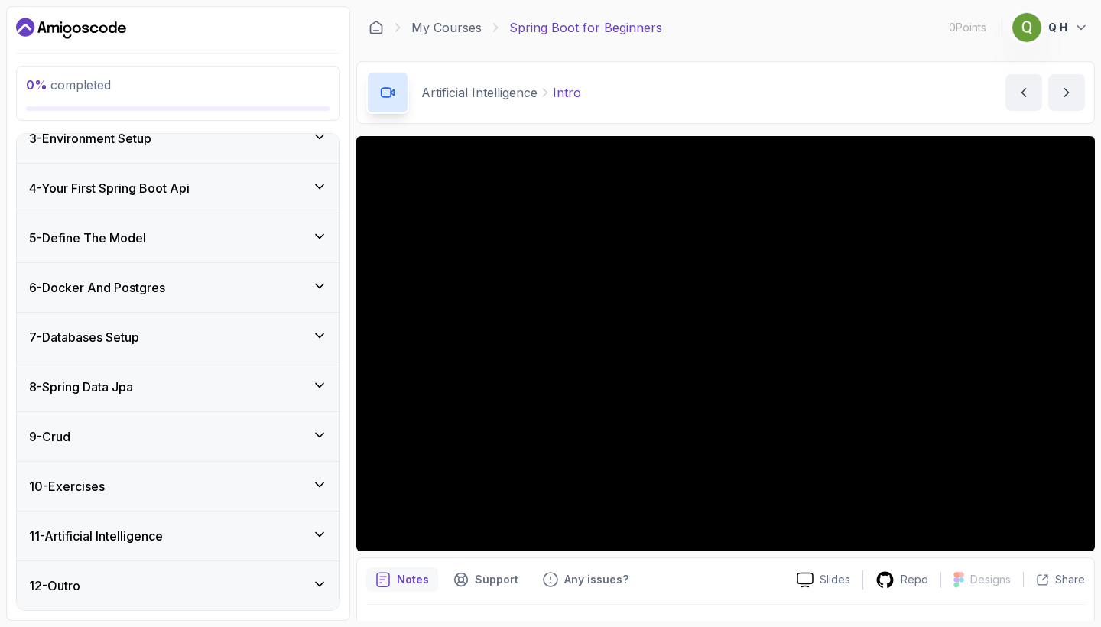
scroll to position [119, 0]
click at [232, 607] on div "12 - Outro" at bounding box center [178, 585] width 323 height 49
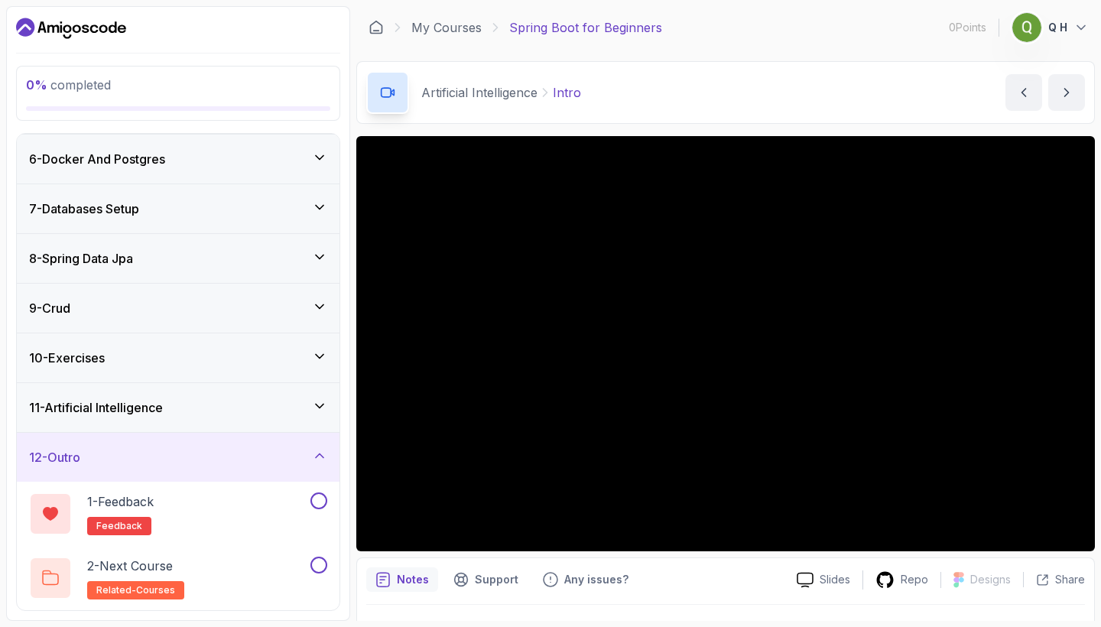
scroll to position [248, 0]
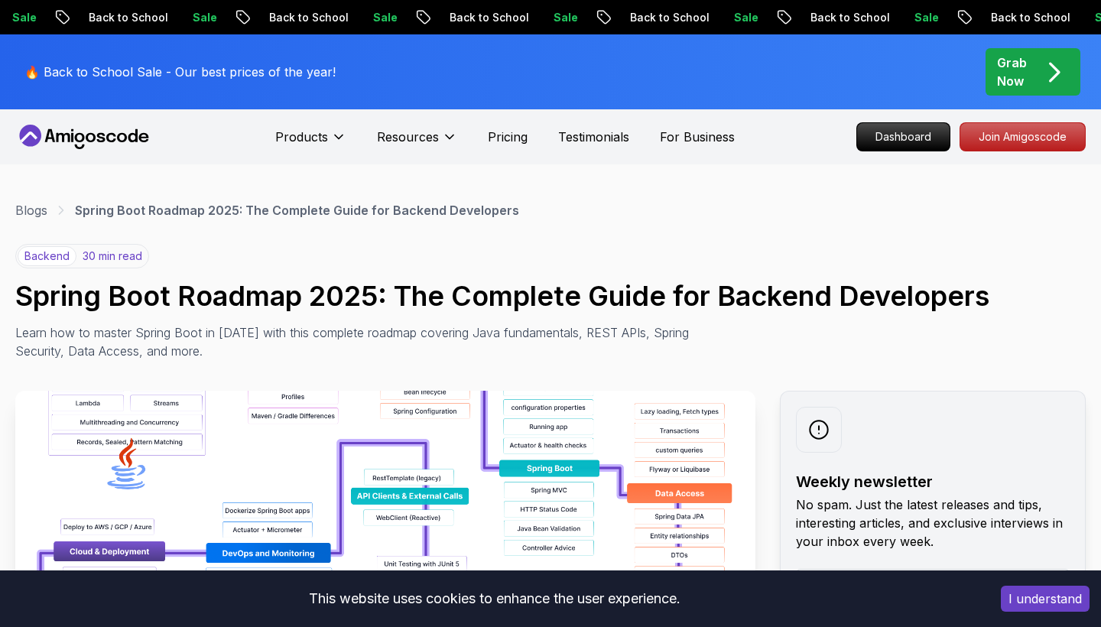
click at [120, 260] on p "30 min read" at bounding box center [113, 255] width 60 height 15
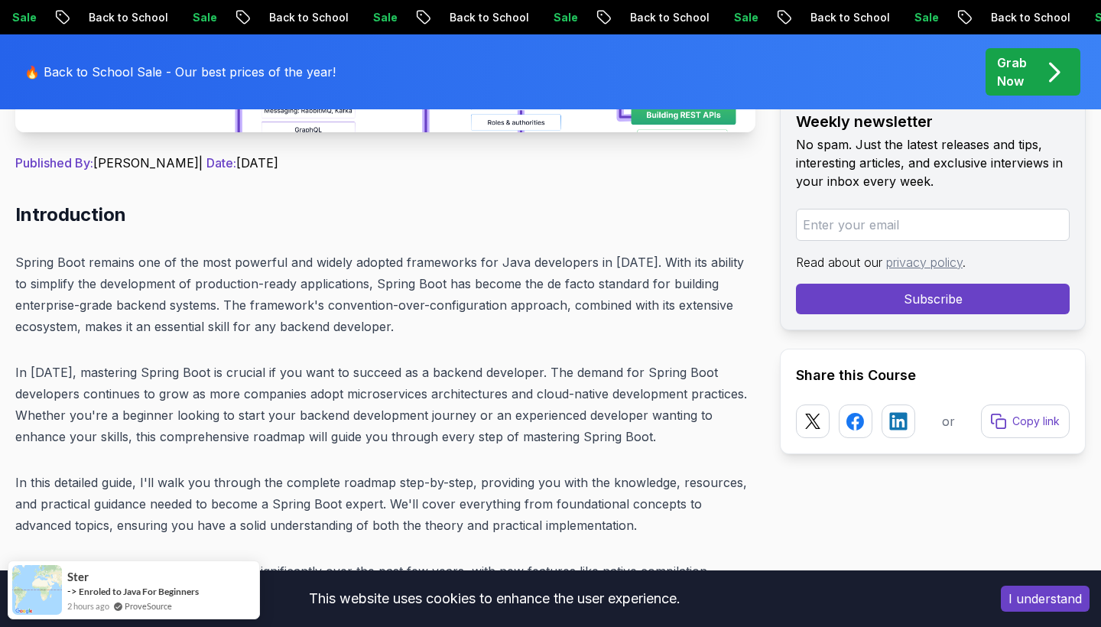
scroll to position [599, 0]
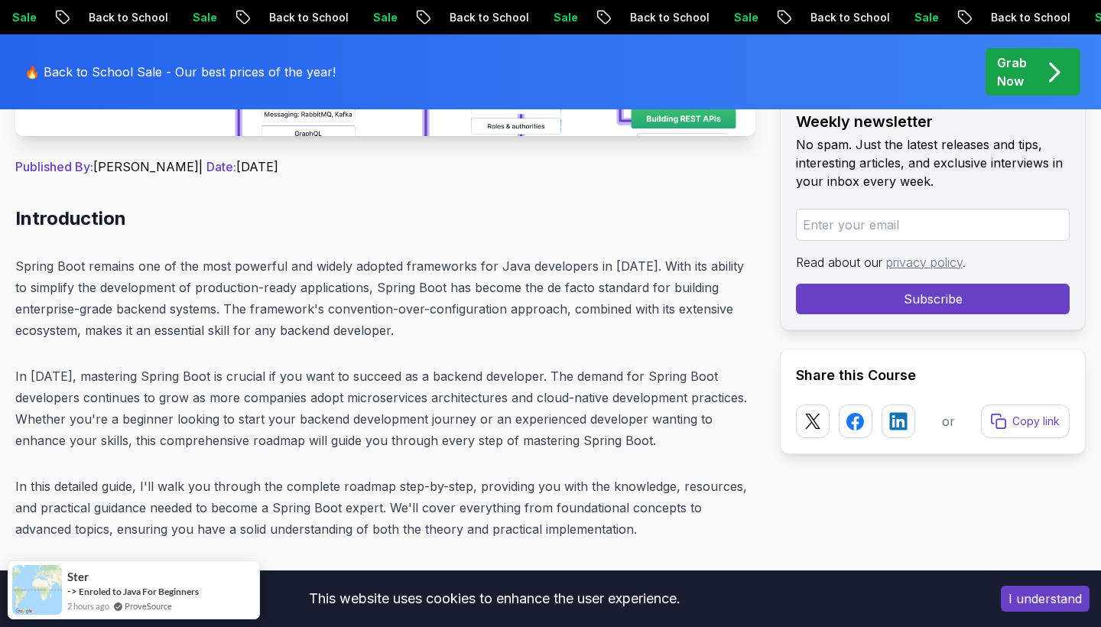
click at [146, 161] on p "Published By: [PERSON_NAME] | Date: [DATE]" at bounding box center [385, 166] width 740 height 18
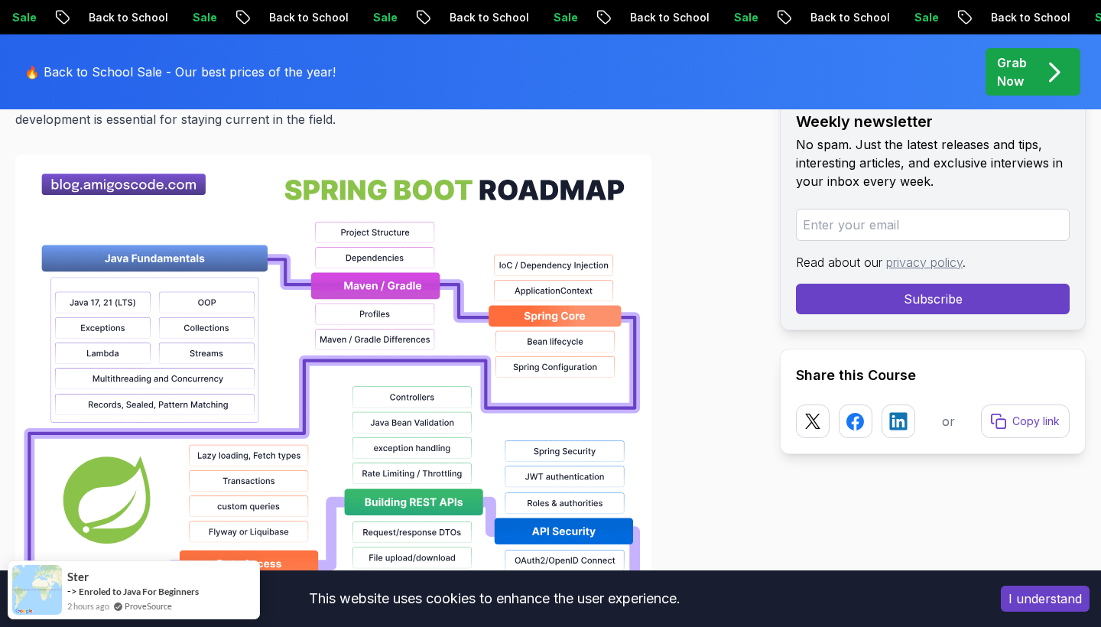
scroll to position [1098, 0]
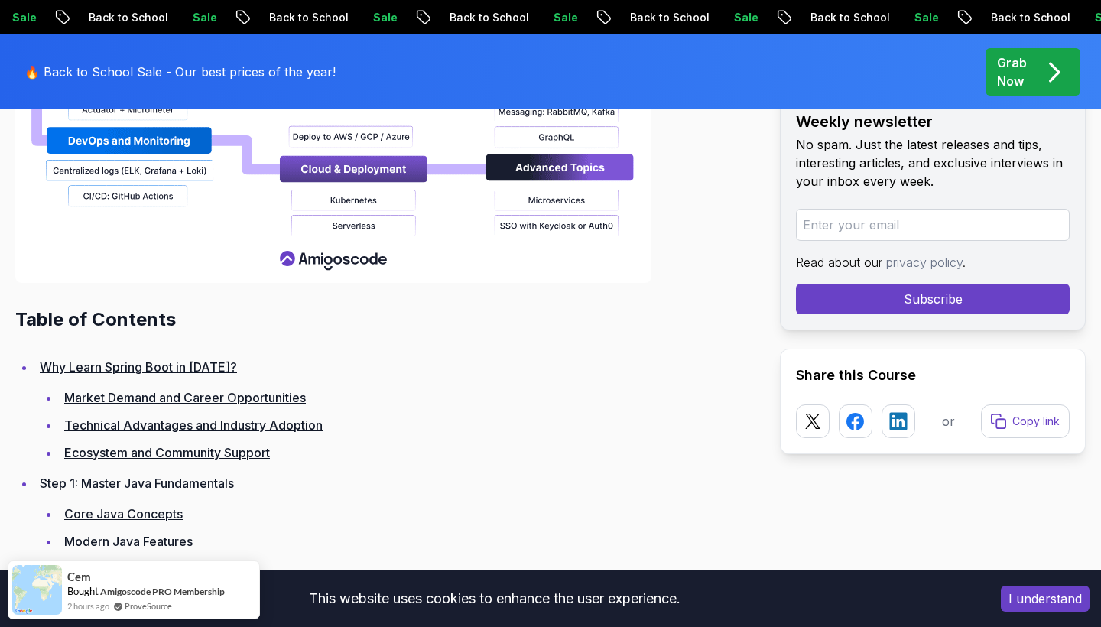
scroll to position [1950, 0]
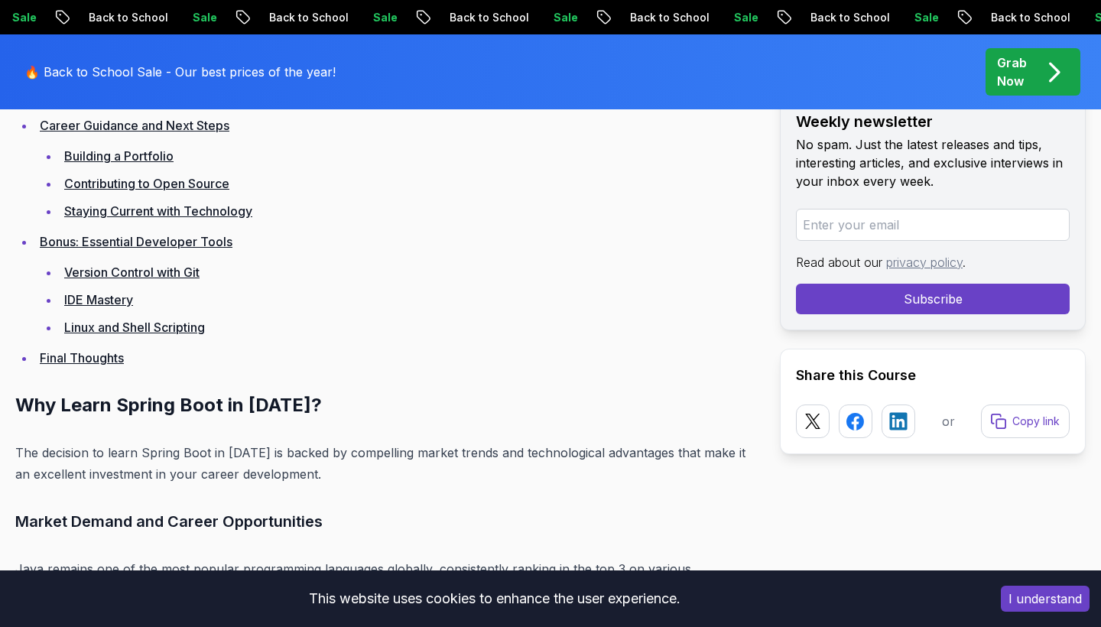
scroll to position [3743, 0]
